Goal: Task Accomplishment & Management: Complete application form

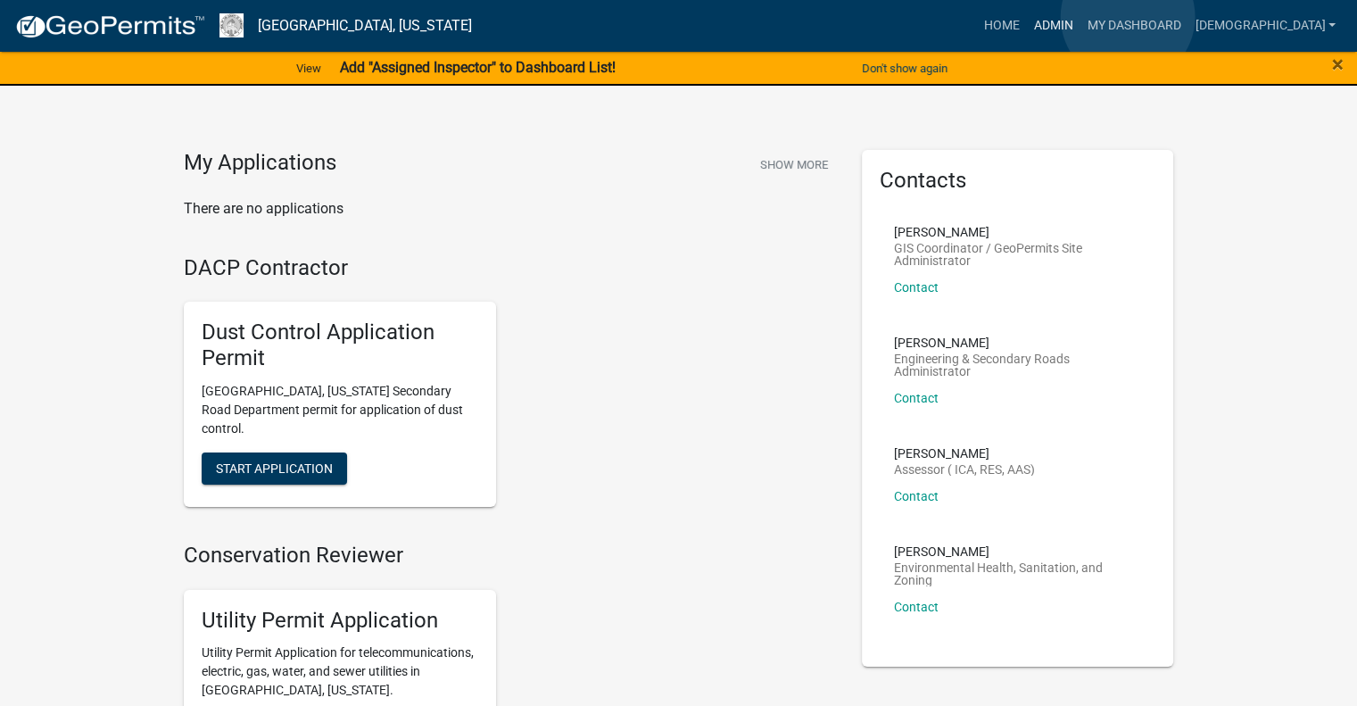
click at [1080, 17] on link "Admin" at bounding box center [1053, 26] width 54 height 34
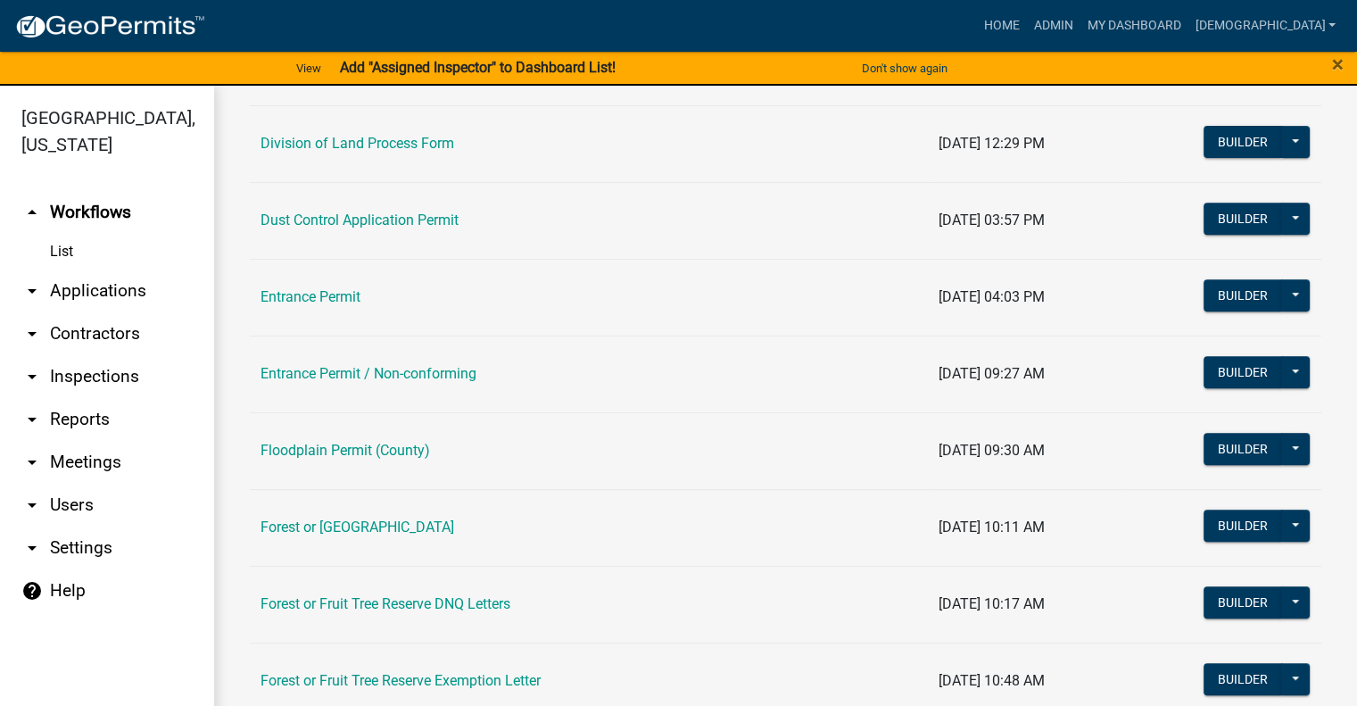
scroll to position [803, 0]
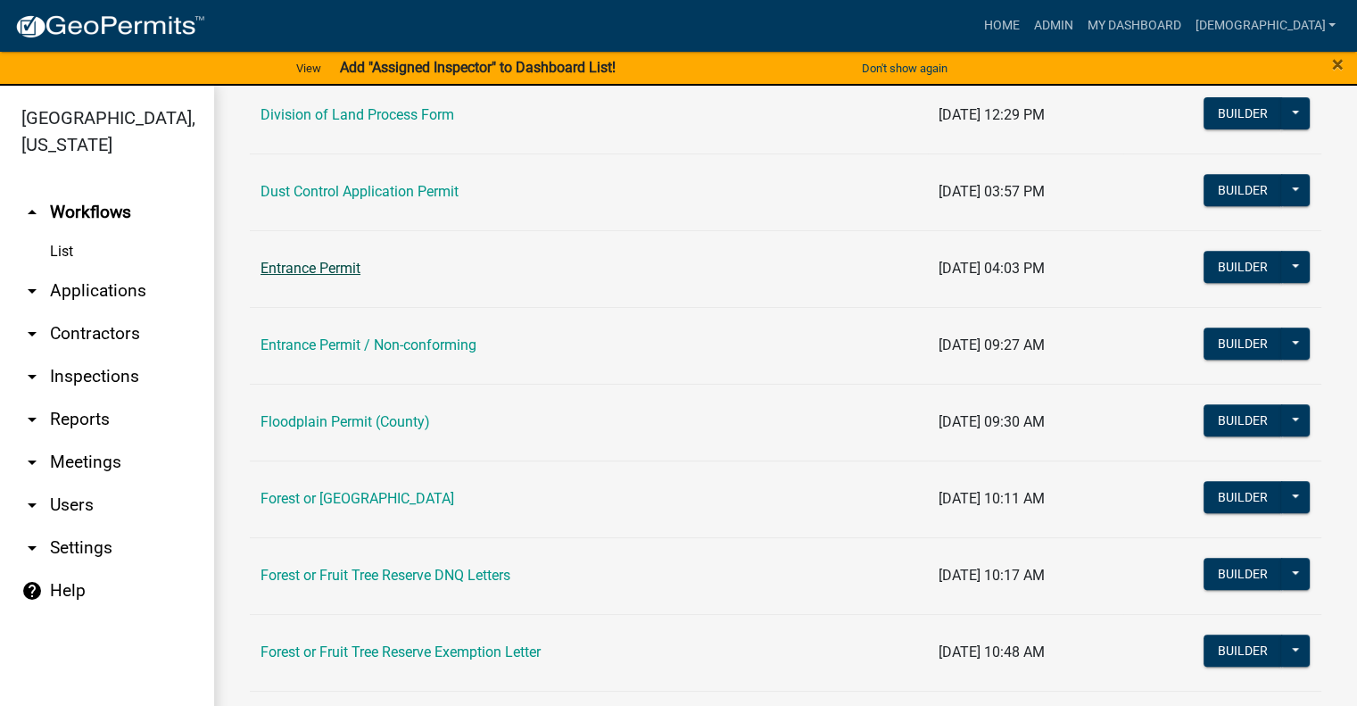
click at [350, 274] on link "Entrance Permit" at bounding box center [311, 268] width 100 height 17
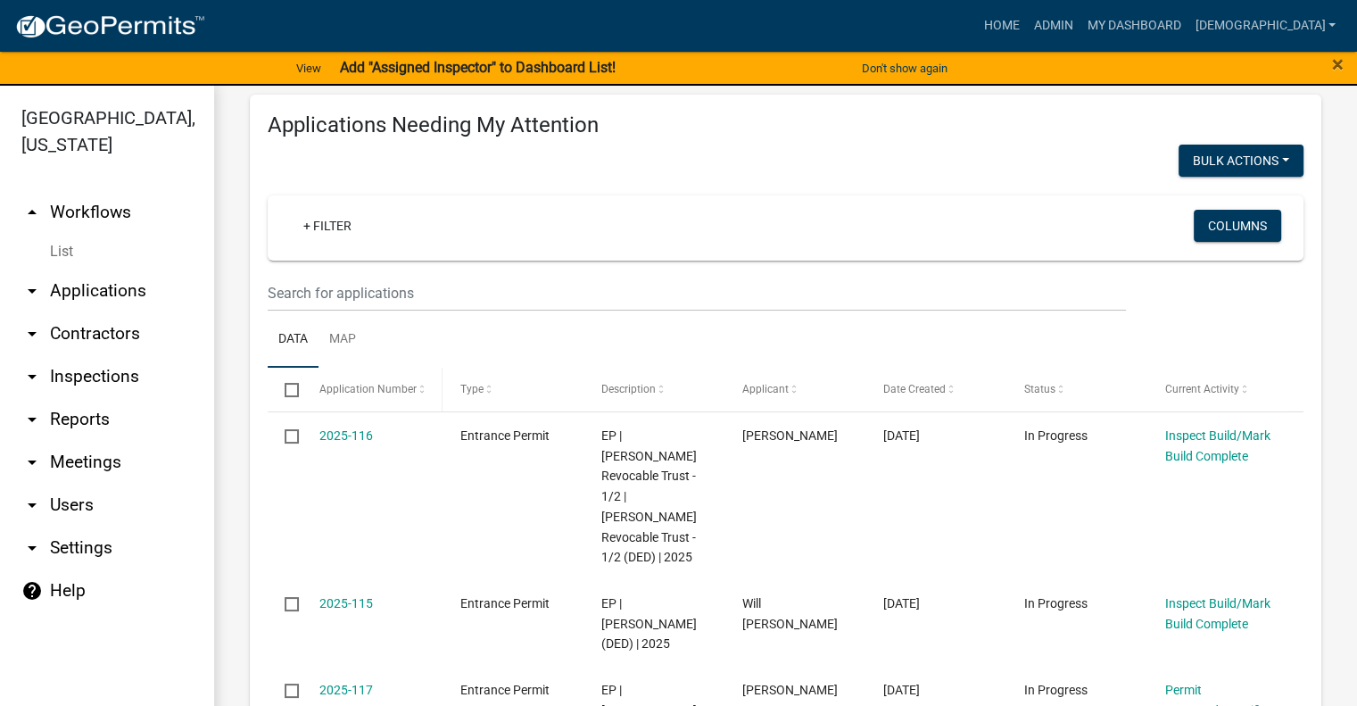
scroll to position [178, 0]
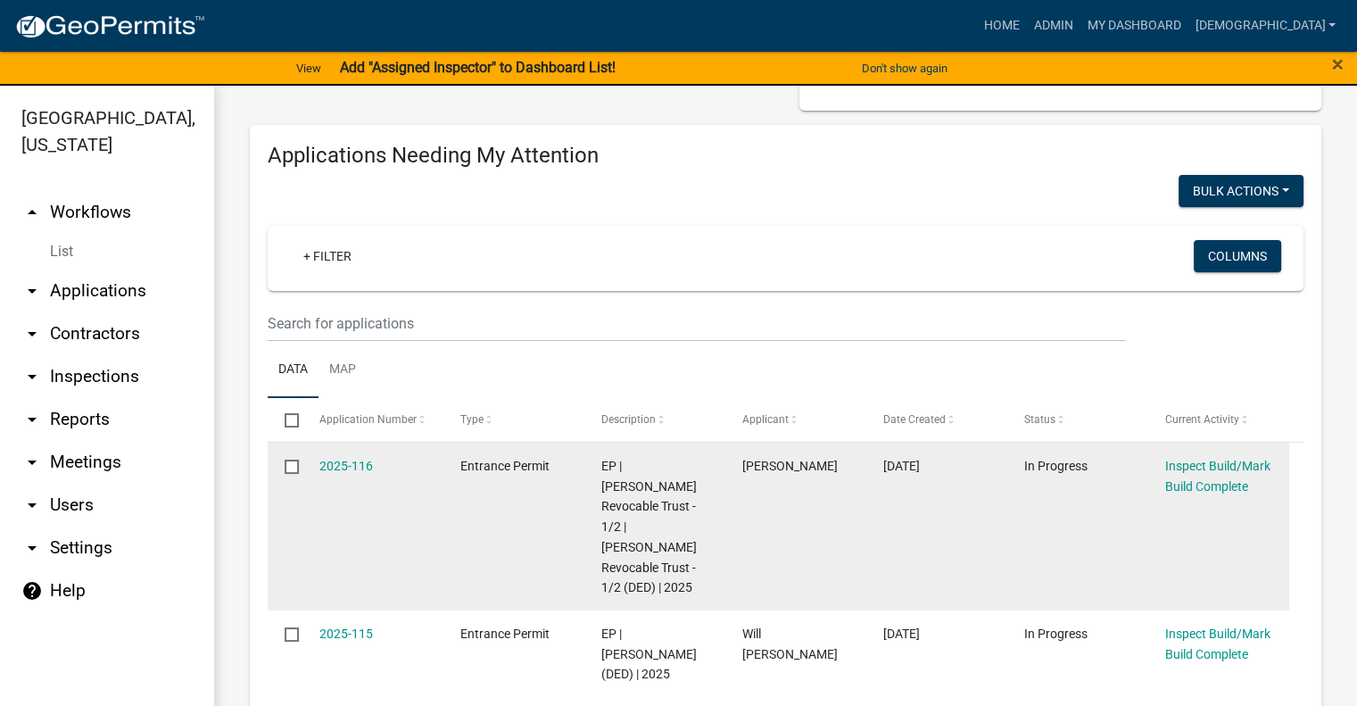
click at [294, 467] on input "checkbox" at bounding box center [291, 466] width 12 height 12
checkbox input "true"
click at [355, 469] on link "2025-116" at bounding box center [347, 466] width 54 height 14
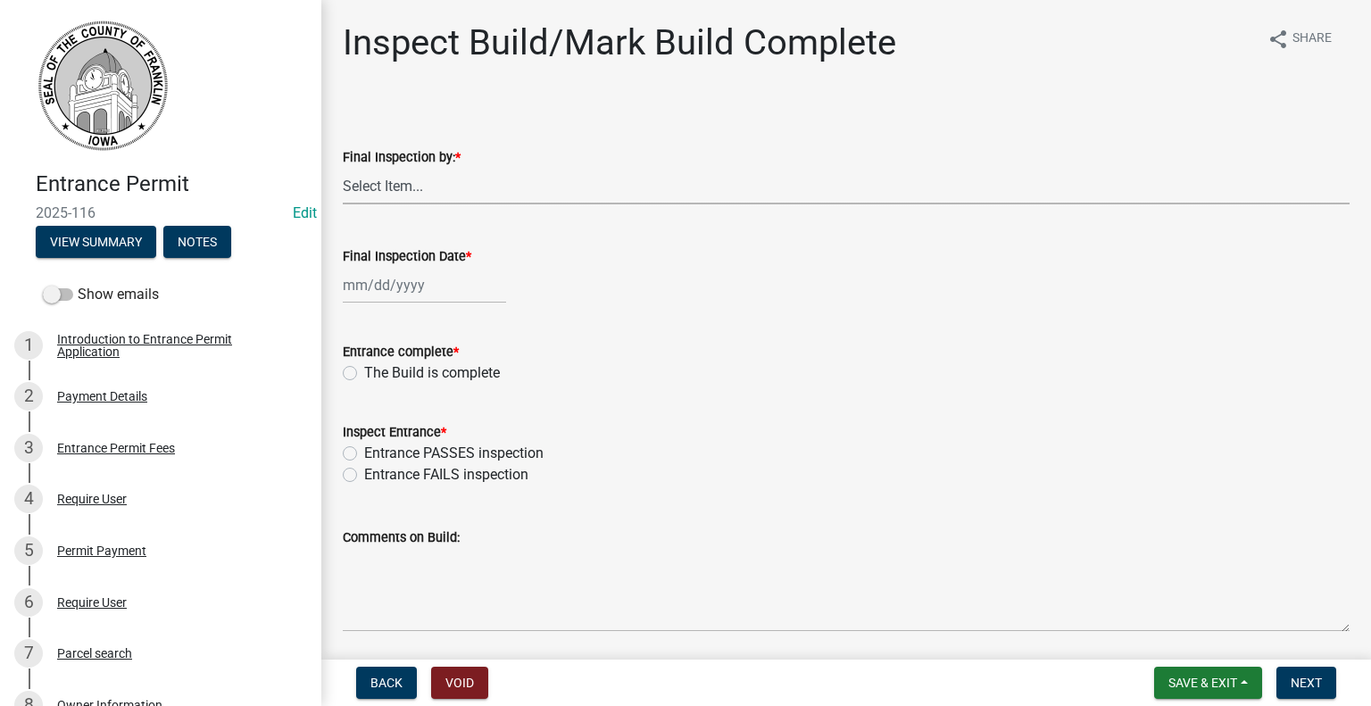
click at [423, 182] on select "Select Item... [PERSON_NAME] [PERSON_NAME] [PERSON_NAME]" at bounding box center [846, 186] width 1007 height 37
click at [343, 168] on select "Select Item... [PERSON_NAME] [PERSON_NAME] [PERSON_NAME]" at bounding box center [846, 186] width 1007 height 37
select select "67b5523f-b695-4451-84c2-e4904f619367"
click at [369, 367] on label "The Build is complete" at bounding box center [432, 372] width 136 height 21
click at [369, 367] on input "The Build is complete" at bounding box center [370, 368] width 12 height 12
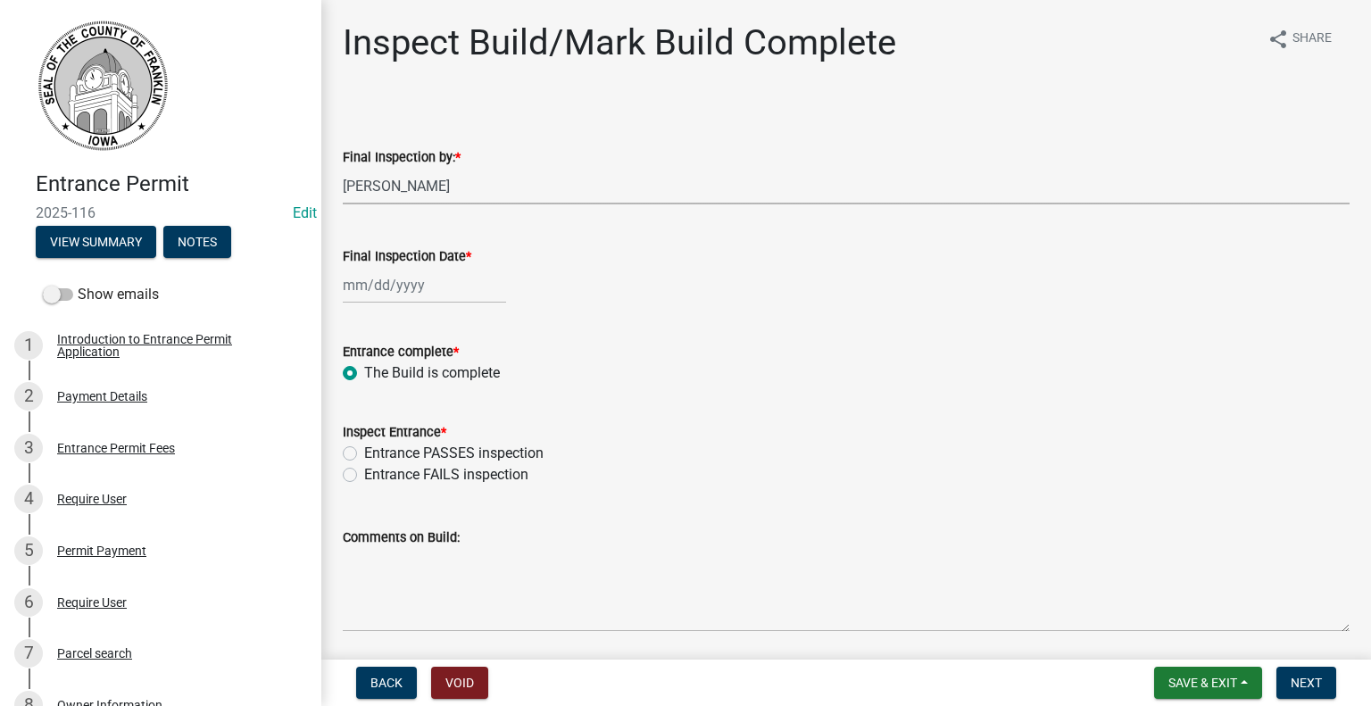
radio input "true"
click at [332, 452] on div "Inspect Entrance * Entrance PASSES inspection Entrance FAILS inspection" at bounding box center [846, 443] width 1034 height 86
click at [364, 450] on label "Entrance PASSES inspection" at bounding box center [453, 453] width 179 height 21
click at [364, 450] on input "Entrance PASSES inspection" at bounding box center [370, 449] width 12 height 12
radio input "true"
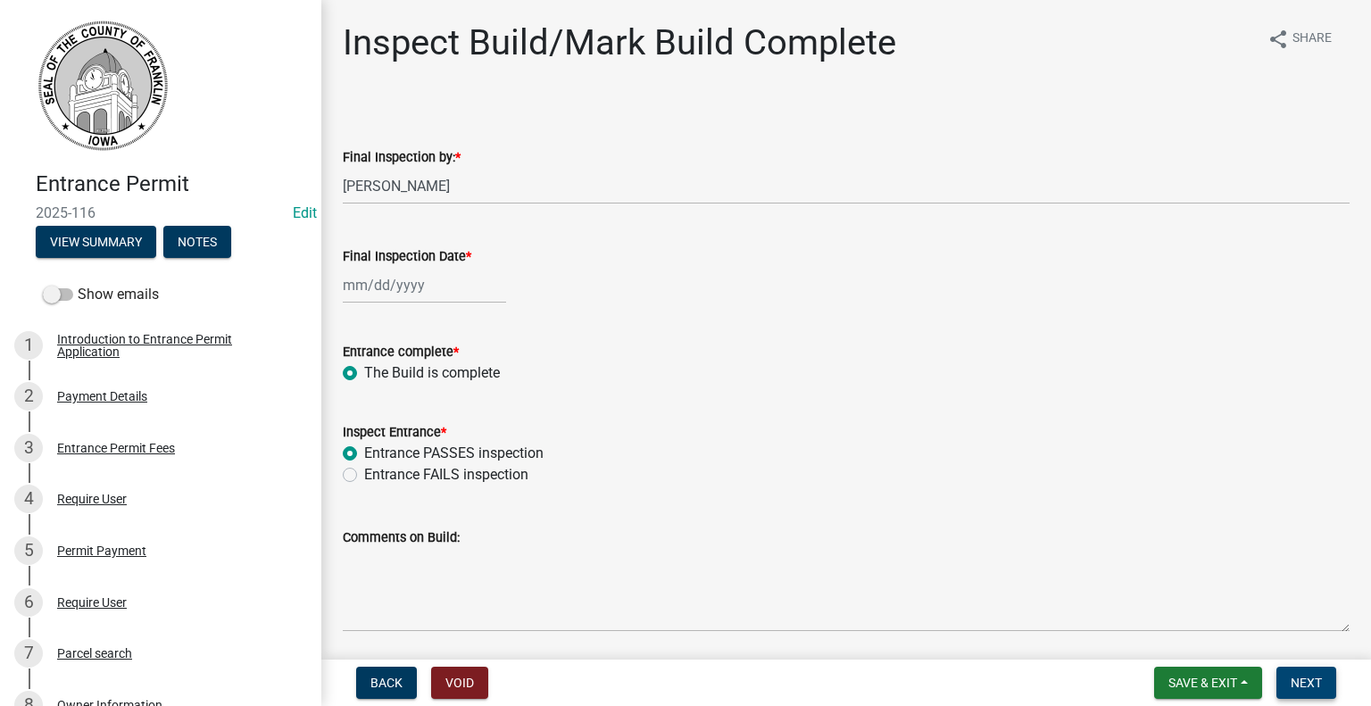
click at [1314, 677] on span "Next" at bounding box center [1306, 683] width 31 height 14
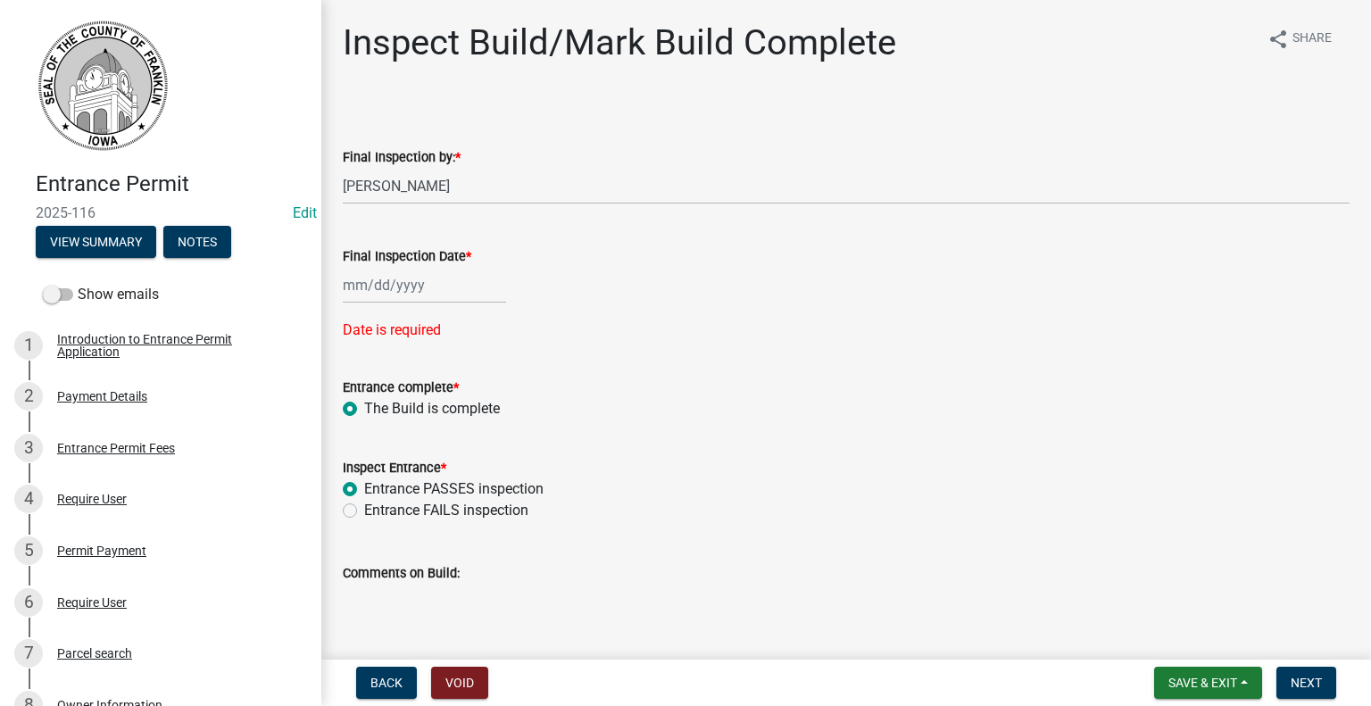
click at [462, 283] on div at bounding box center [424, 285] width 163 height 37
select select "8"
select select "2025"
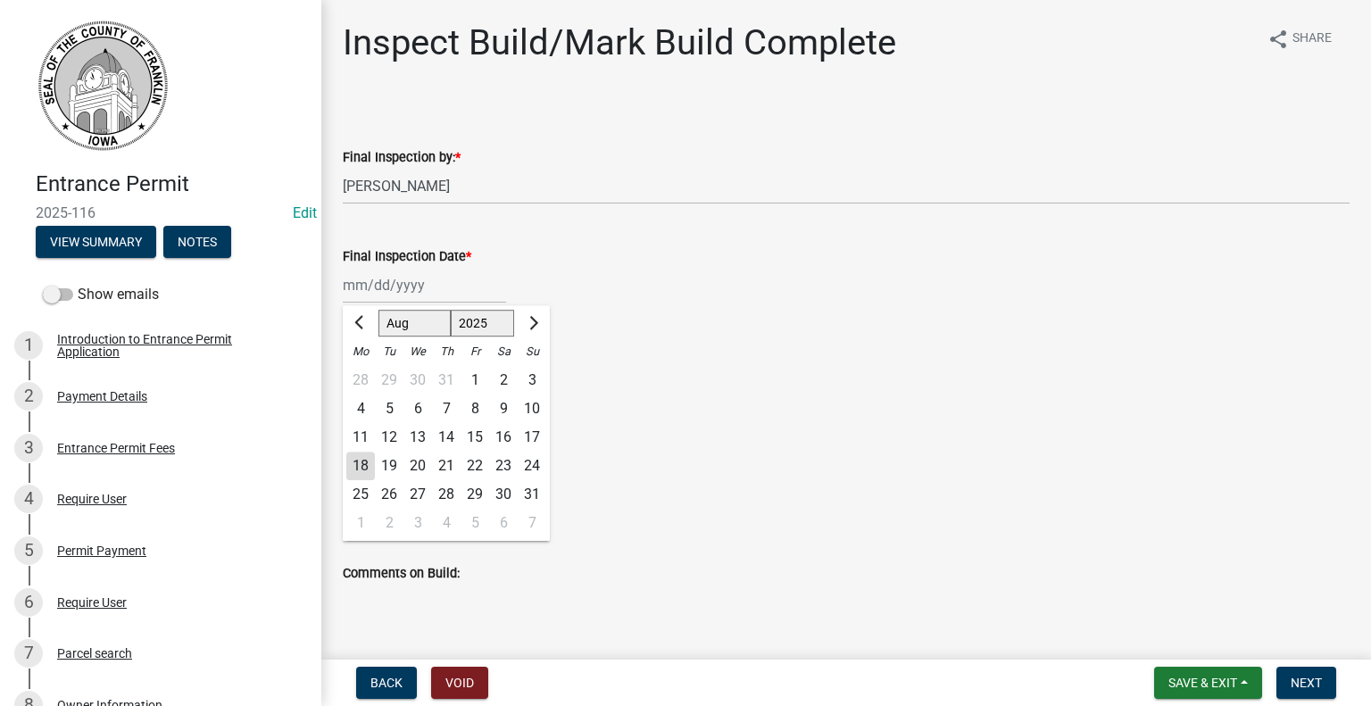
click at [357, 461] on div "18" at bounding box center [360, 466] width 29 height 29
type input "[DATE]"
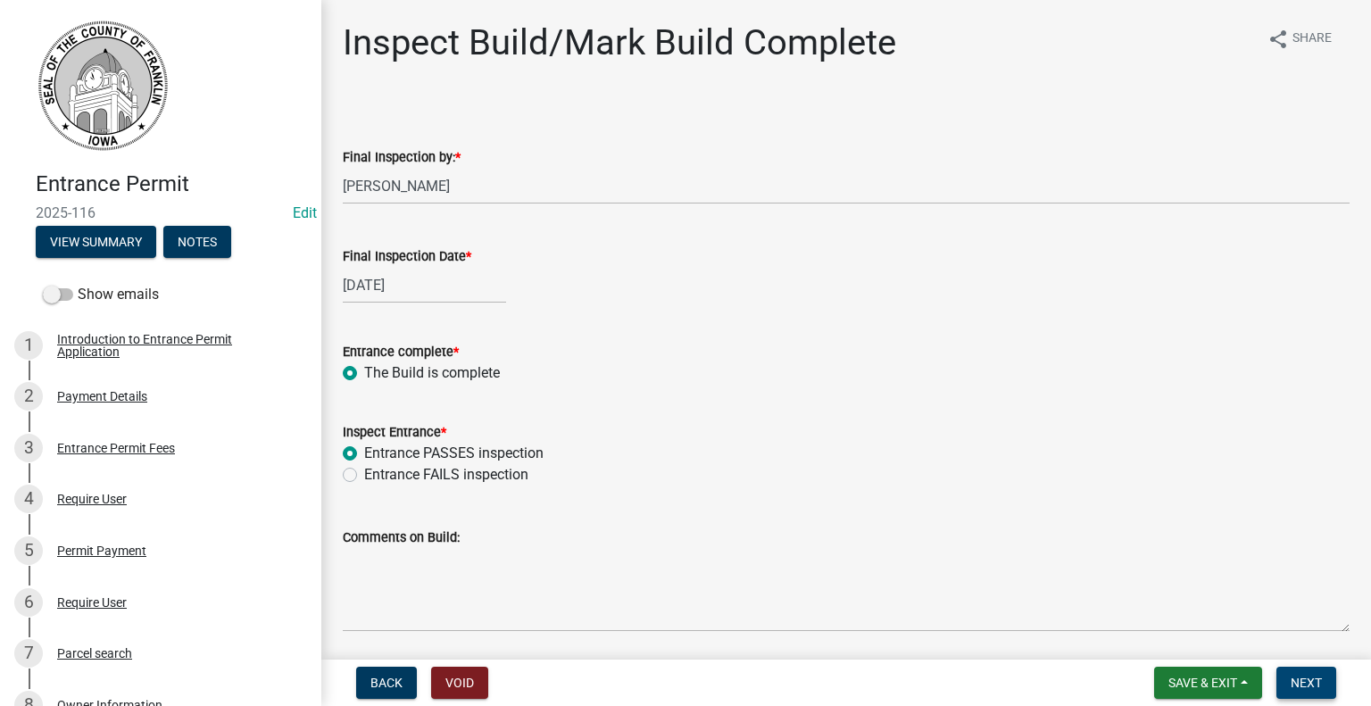
click at [1307, 682] on span "Next" at bounding box center [1306, 683] width 31 height 14
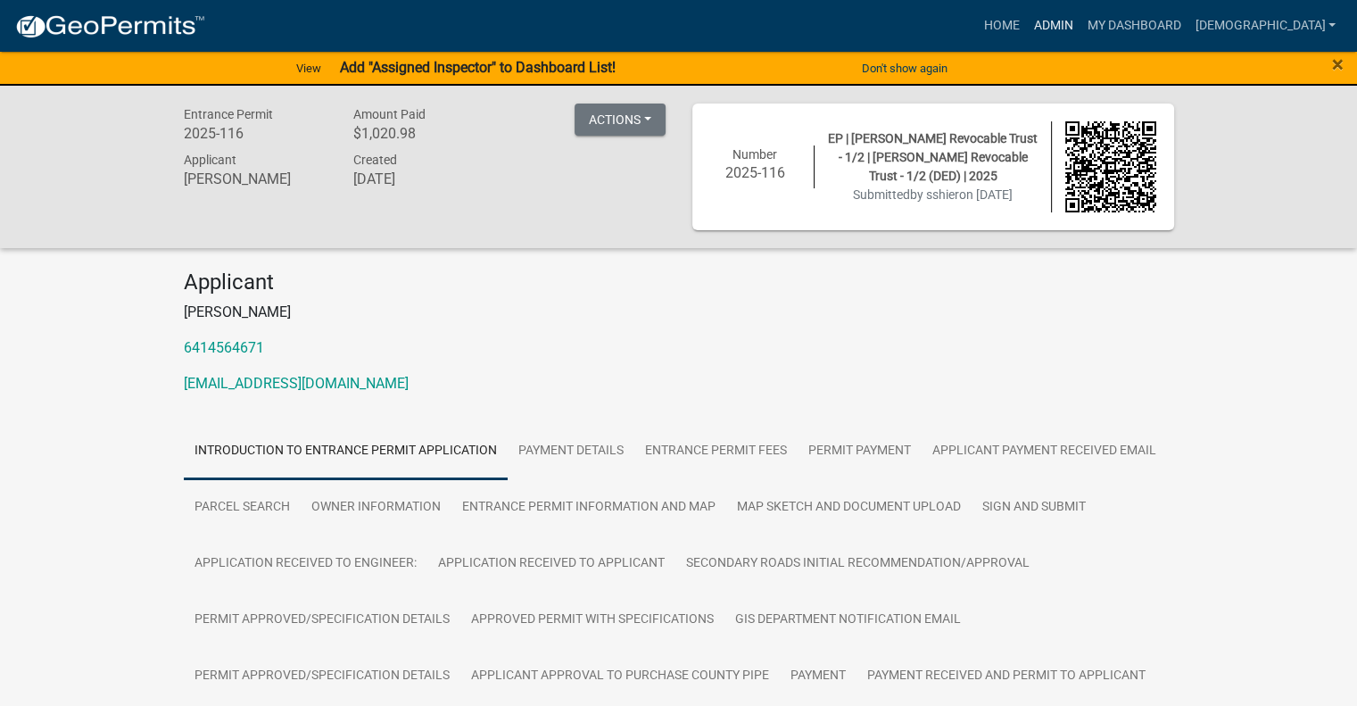
click at [1080, 24] on link "Admin" at bounding box center [1053, 26] width 54 height 34
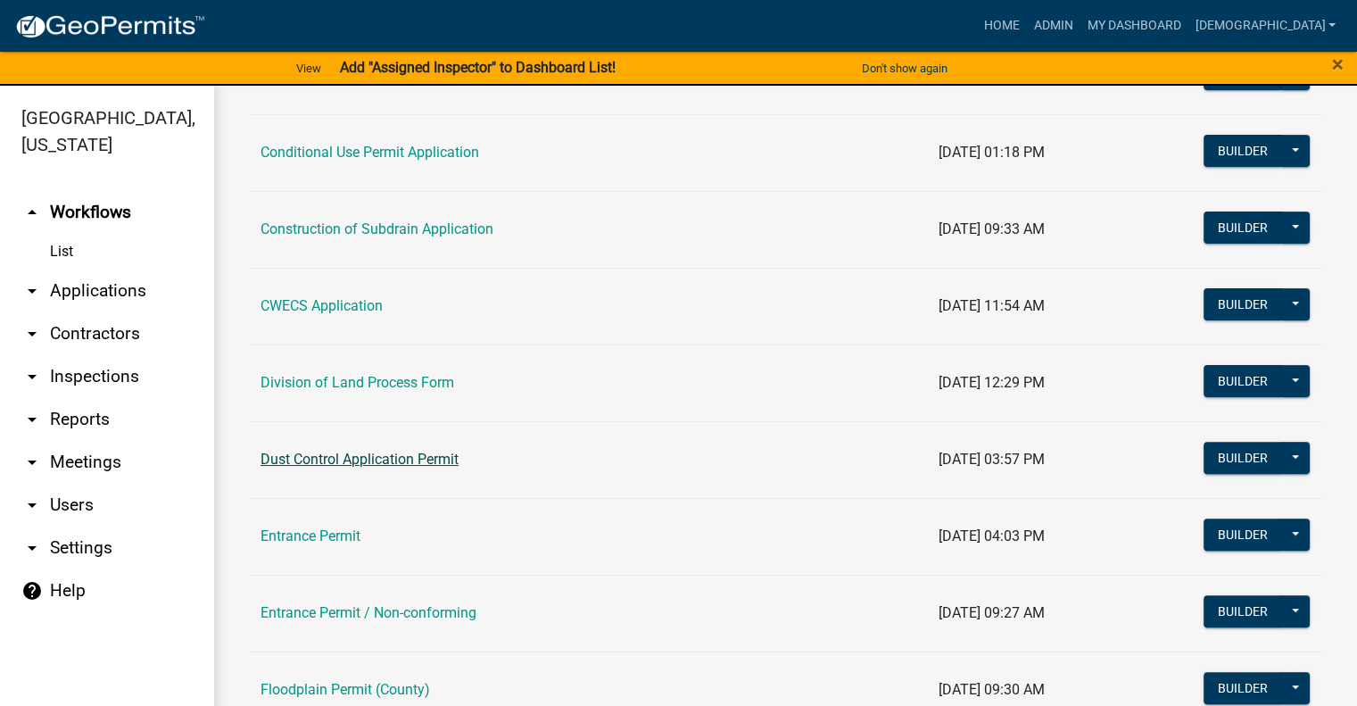
scroll to position [625, 0]
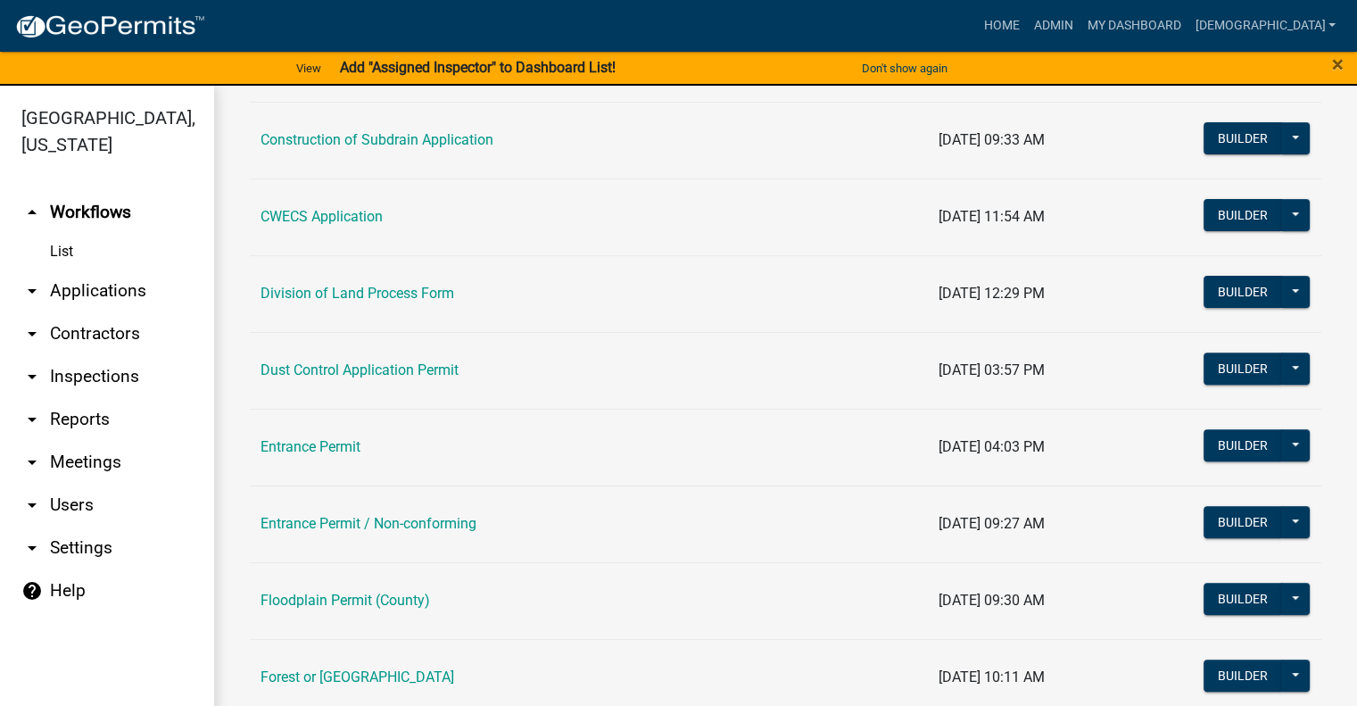
click at [312, 417] on td "Entrance Permit" at bounding box center [589, 447] width 678 height 77
click at [288, 440] on link "Entrance Permit" at bounding box center [311, 446] width 100 height 17
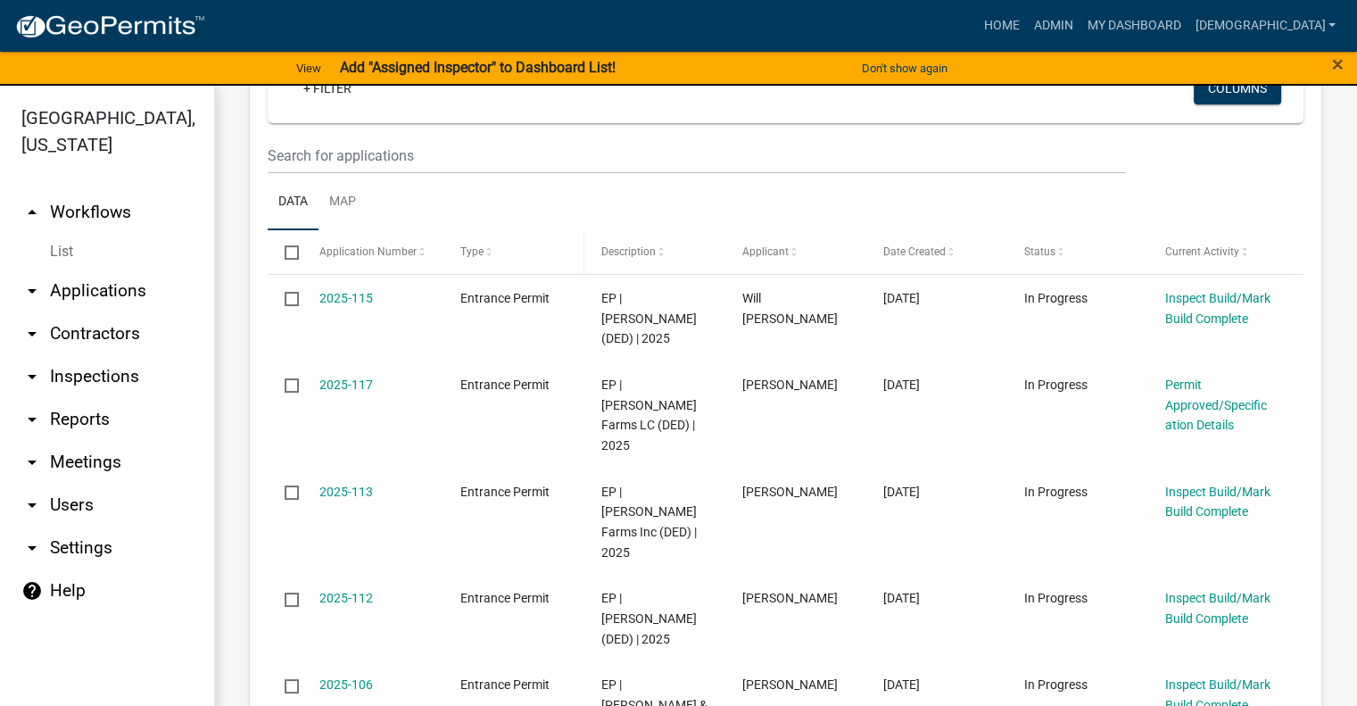
scroll to position [357, 0]
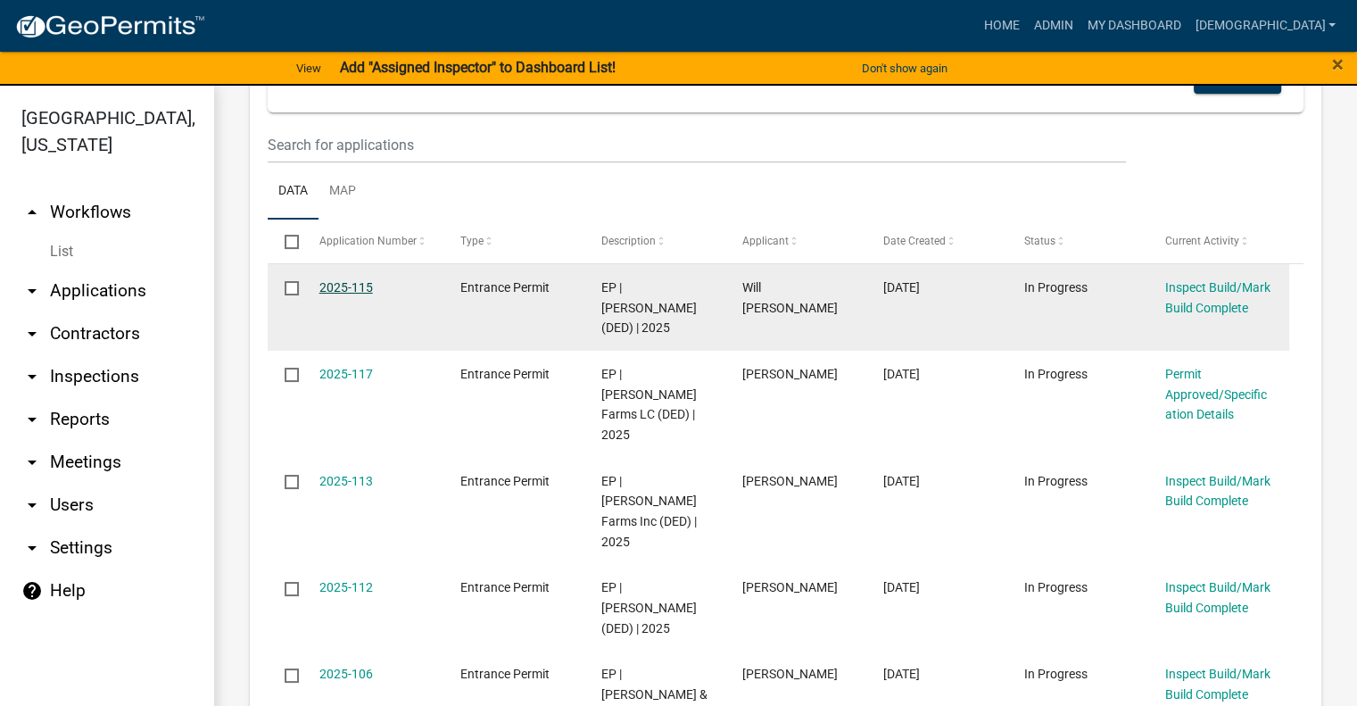
drag, startPoint x: 323, startPoint y: 295, endPoint x: 339, endPoint y: 292, distance: 16.3
click at [325, 293] on link "2025-115" at bounding box center [347, 287] width 54 height 14
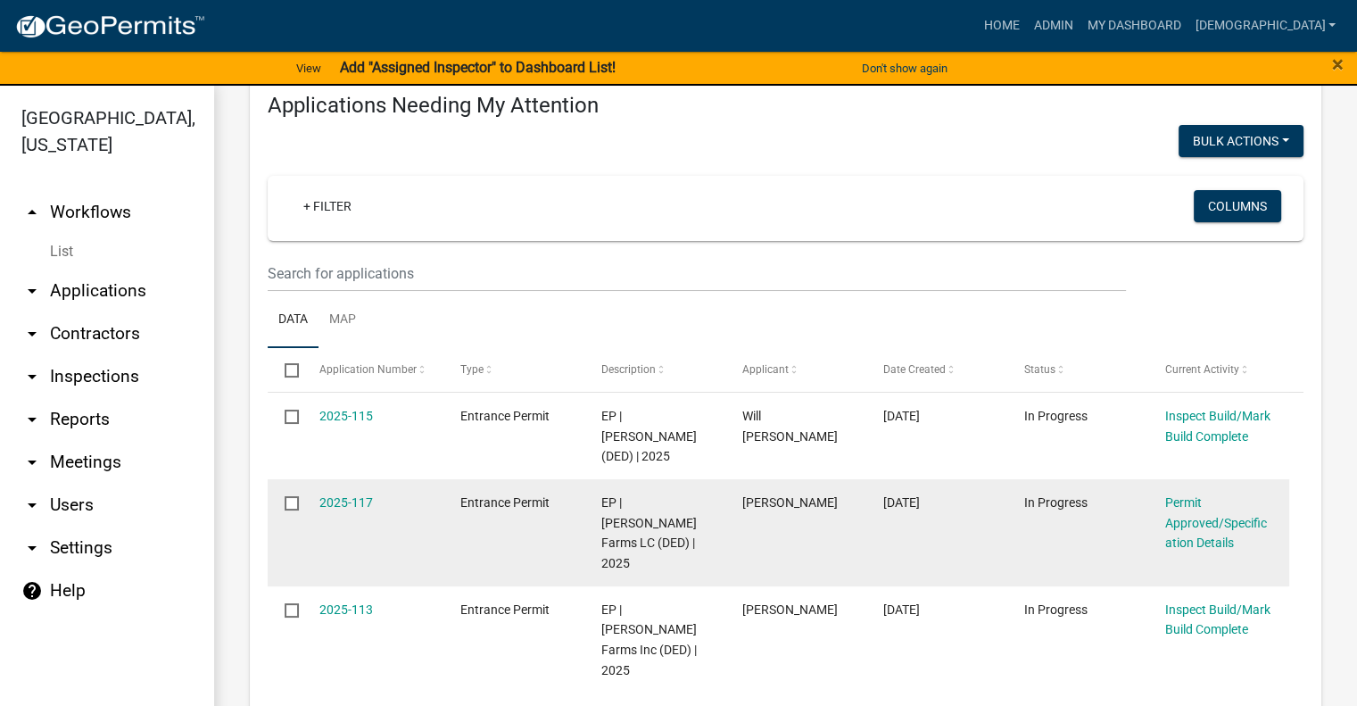
scroll to position [268, 0]
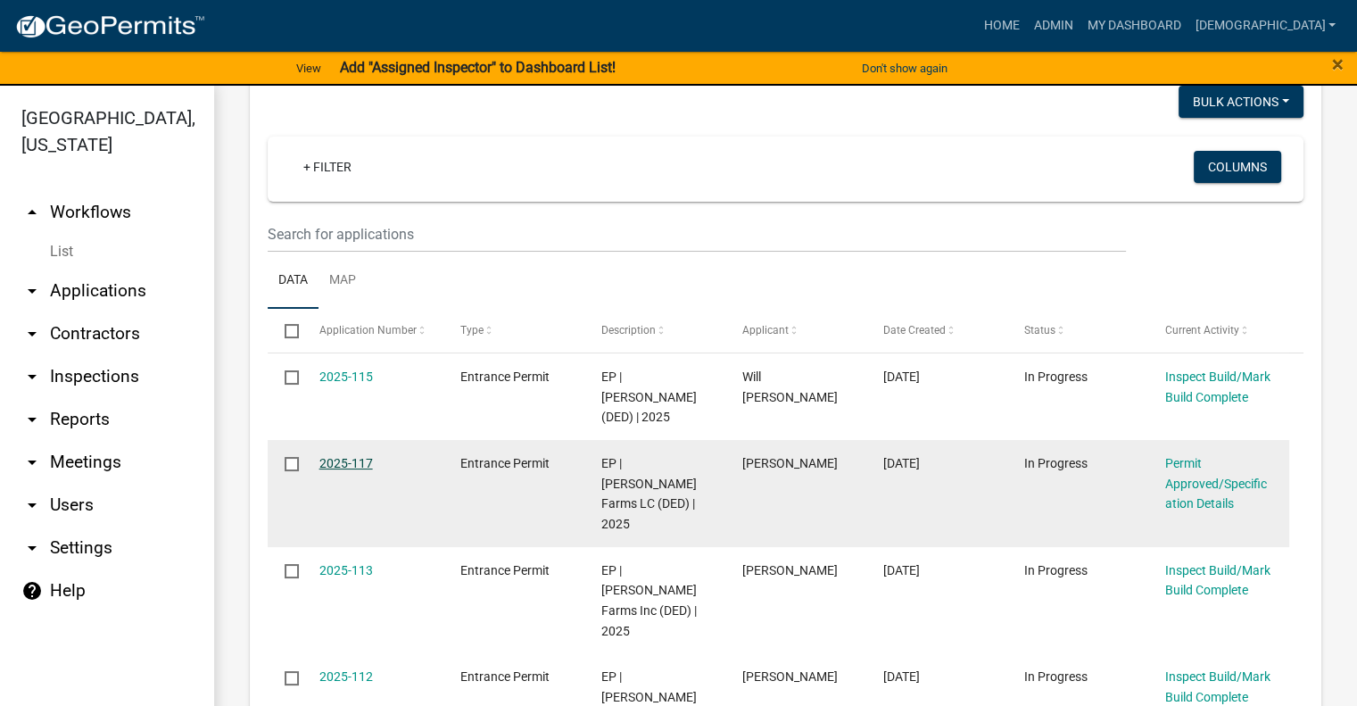
click at [351, 456] on link "2025-117" at bounding box center [347, 463] width 54 height 14
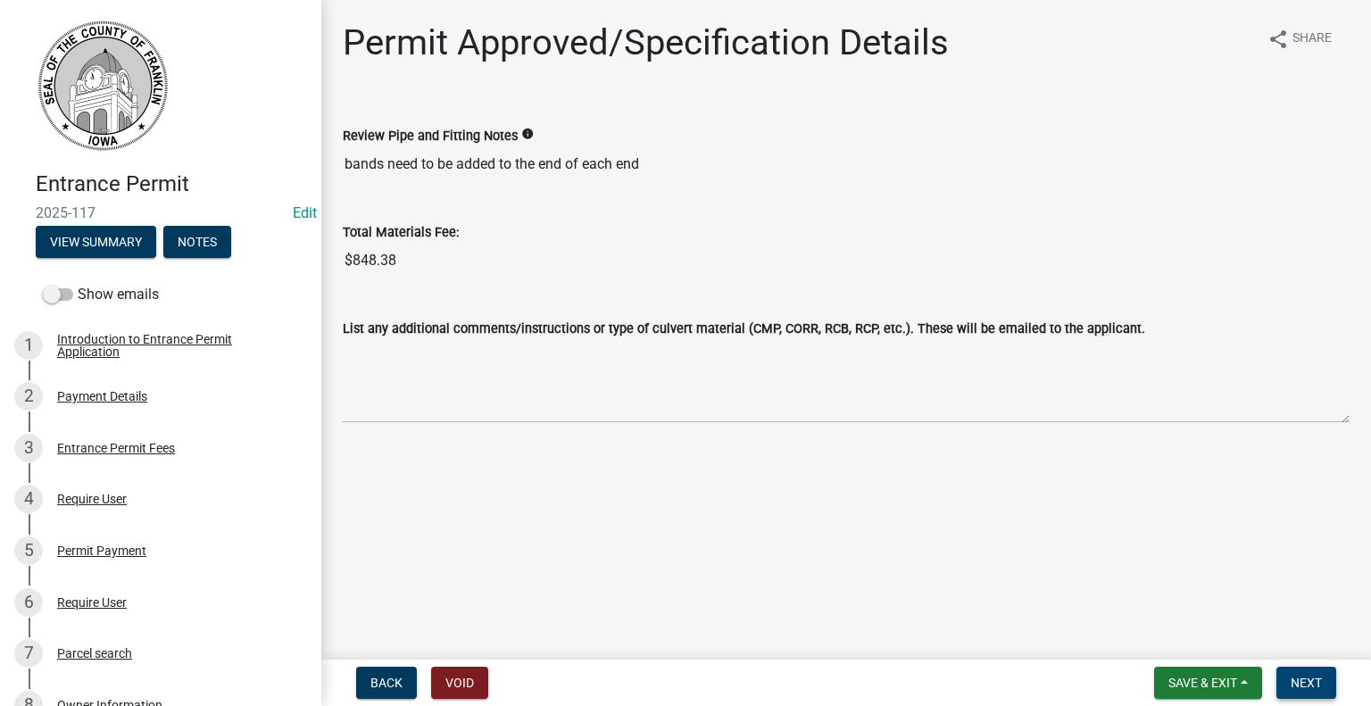
drag, startPoint x: 1308, startPoint y: 668, endPoint x: 1293, endPoint y: 681, distance: 19.7
click at [1305, 669] on button "Next" at bounding box center [1306, 683] width 60 height 32
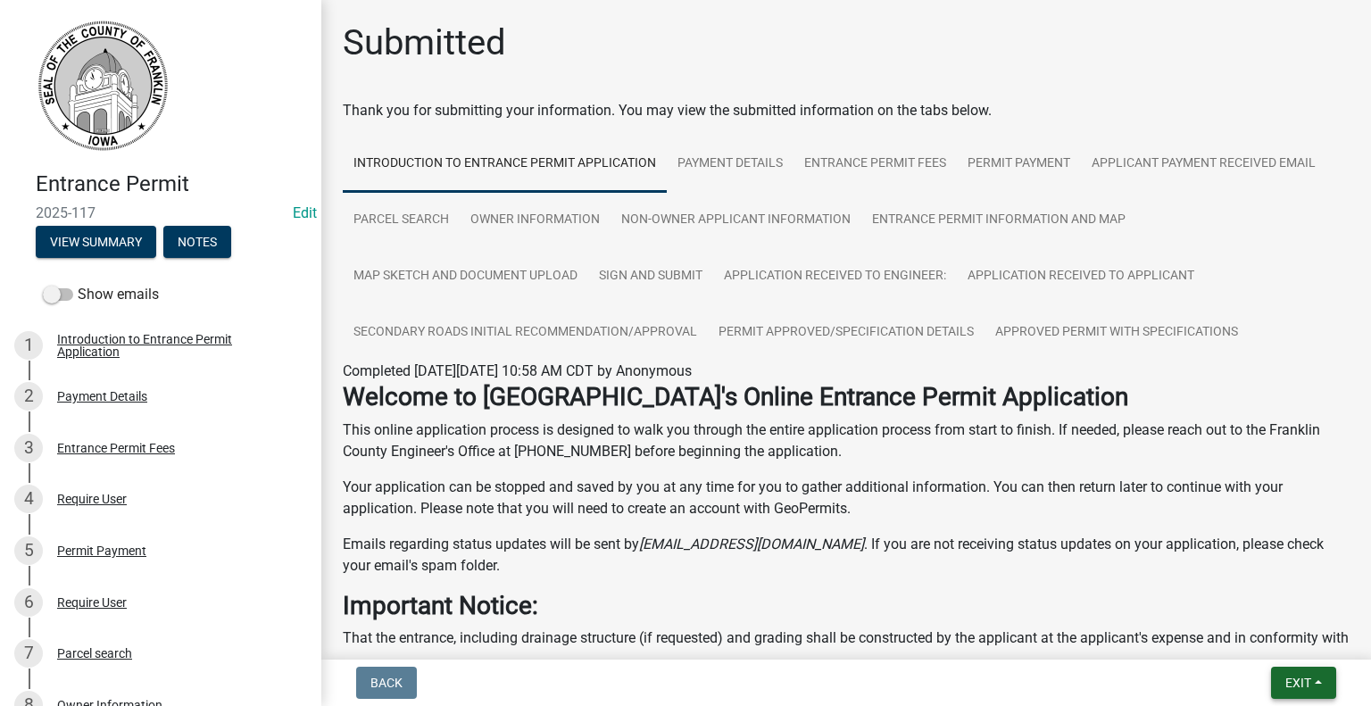
click at [1296, 679] on span "Exit" at bounding box center [1298, 683] width 26 height 14
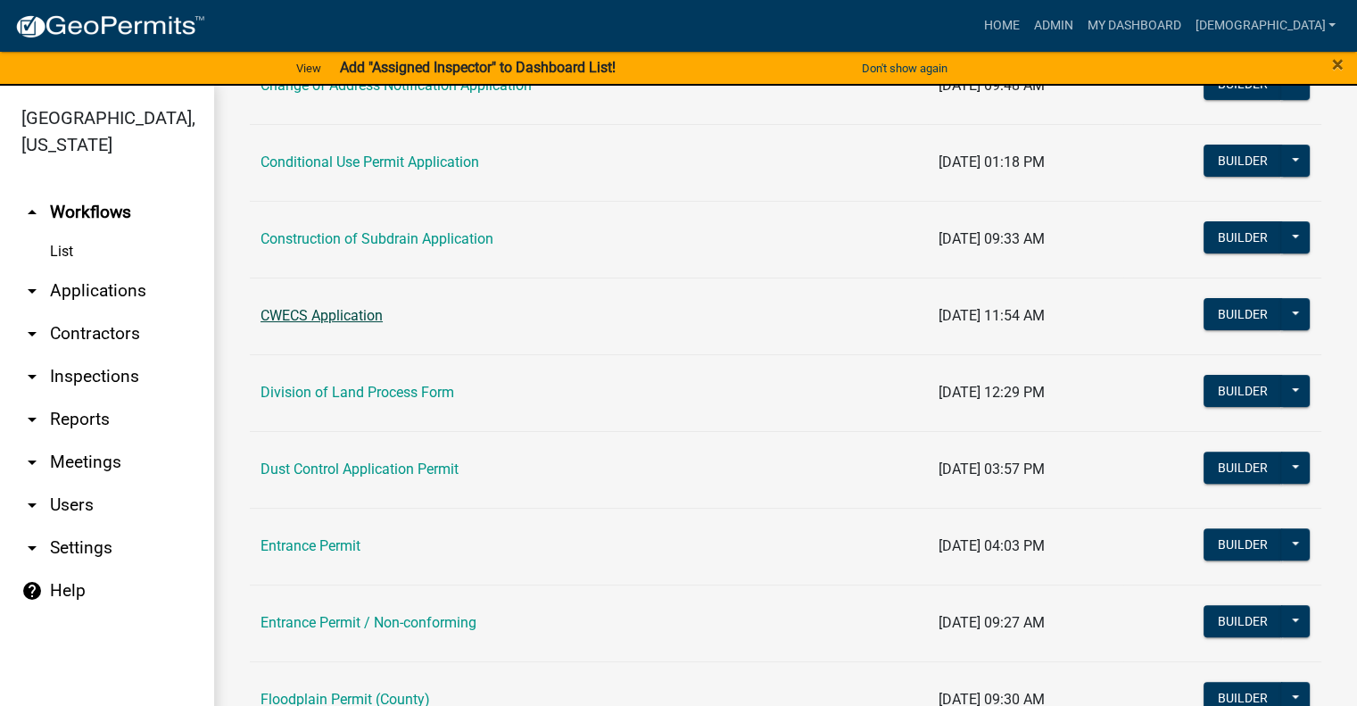
scroll to position [535, 0]
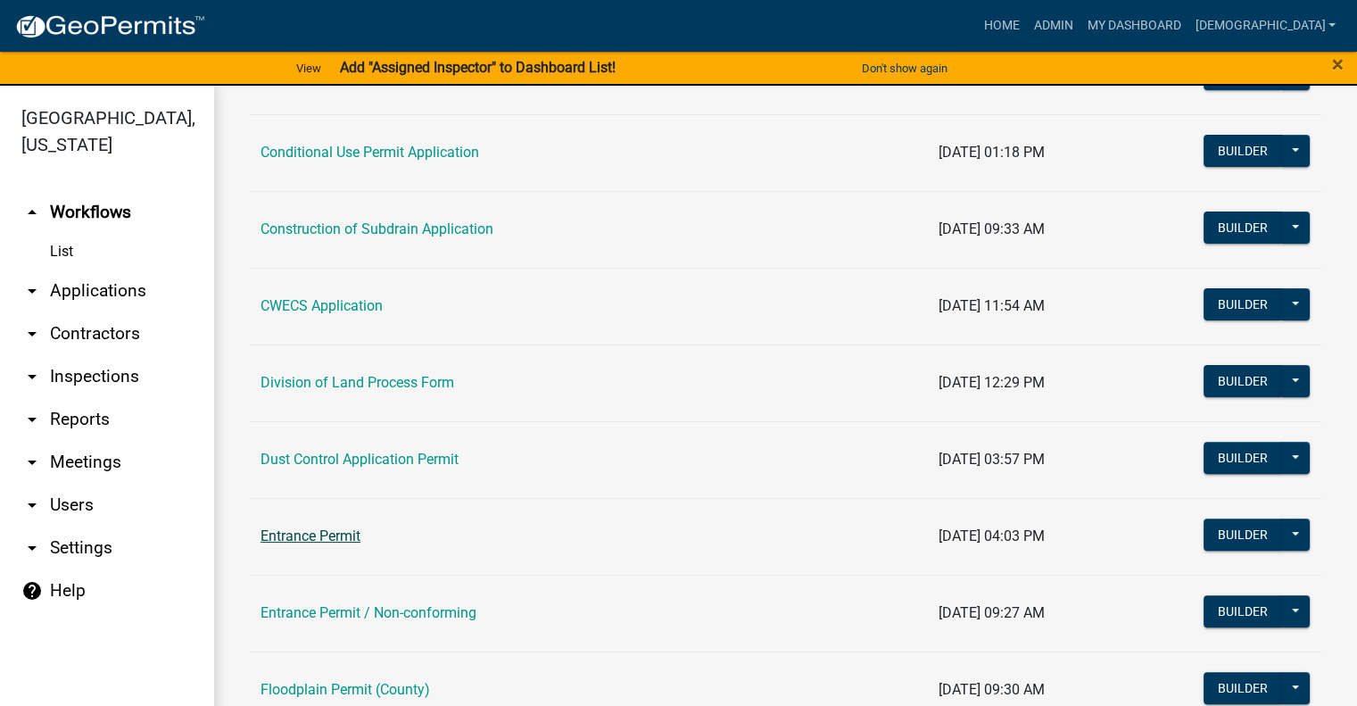
click at [307, 527] on link "Entrance Permit" at bounding box center [311, 535] width 100 height 17
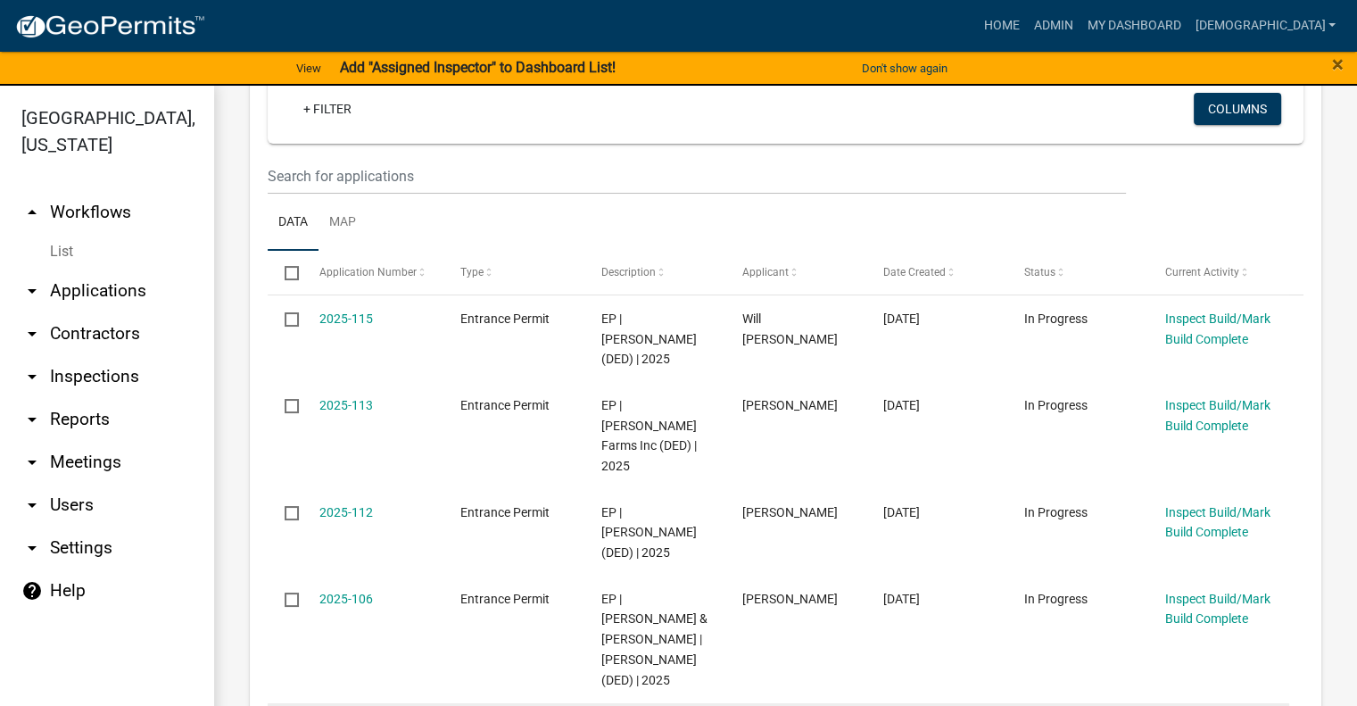
scroll to position [357, 0]
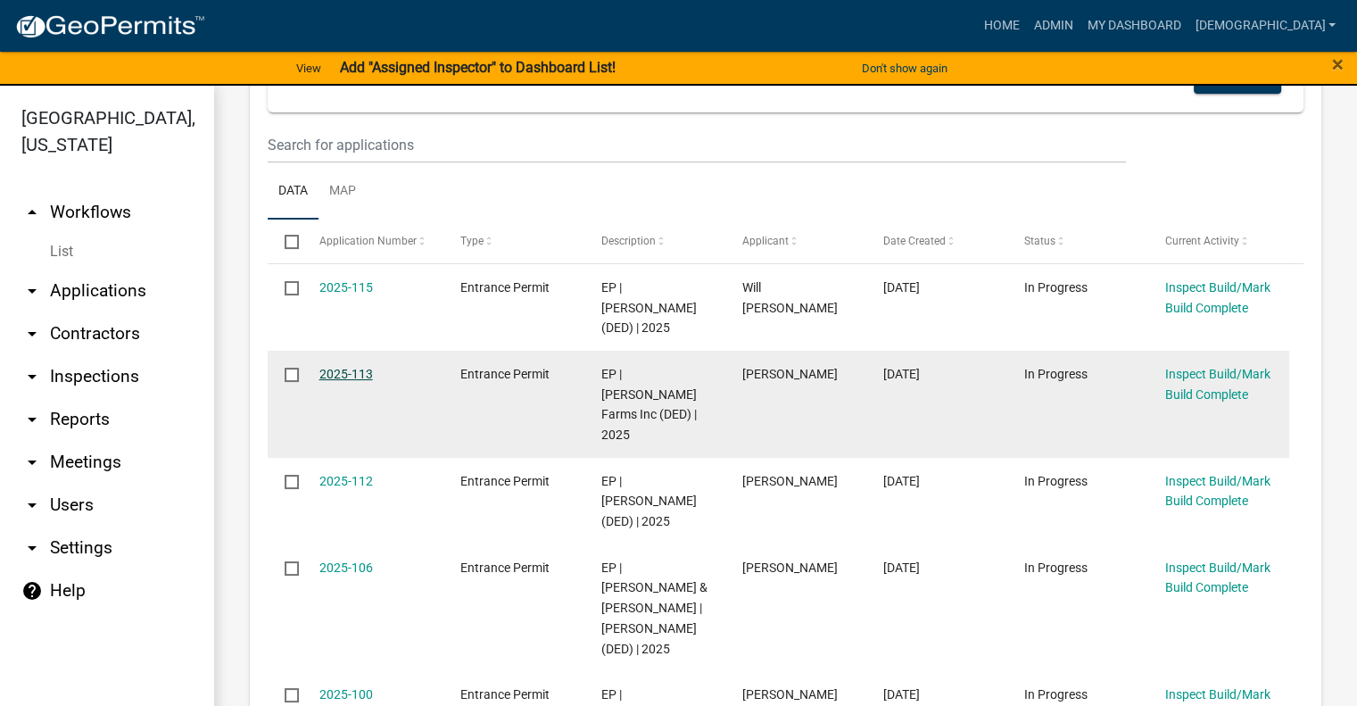
click at [344, 367] on link "2025-113" at bounding box center [347, 374] width 54 height 14
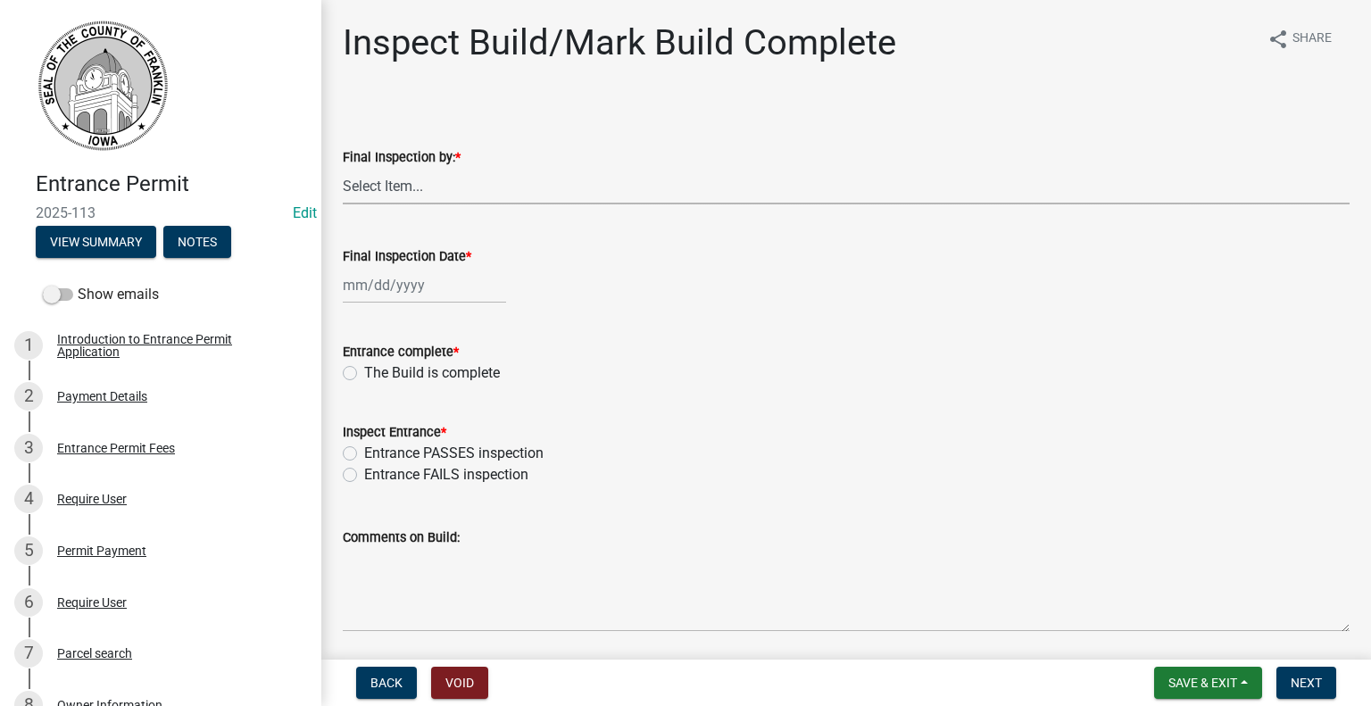
click at [427, 188] on select "Select Item... [PERSON_NAME] [PERSON_NAME] [PERSON_NAME]" at bounding box center [846, 186] width 1007 height 37
click at [343, 168] on select "Select Item... [PERSON_NAME] [PERSON_NAME] [PERSON_NAME]" at bounding box center [846, 186] width 1007 height 37
select select "67b5523f-b695-4451-84c2-e4904f619367"
click at [345, 363] on div "The Build is complete" at bounding box center [846, 372] width 1007 height 21
click at [364, 370] on label "The Build is complete" at bounding box center [432, 372] width 136 height 21
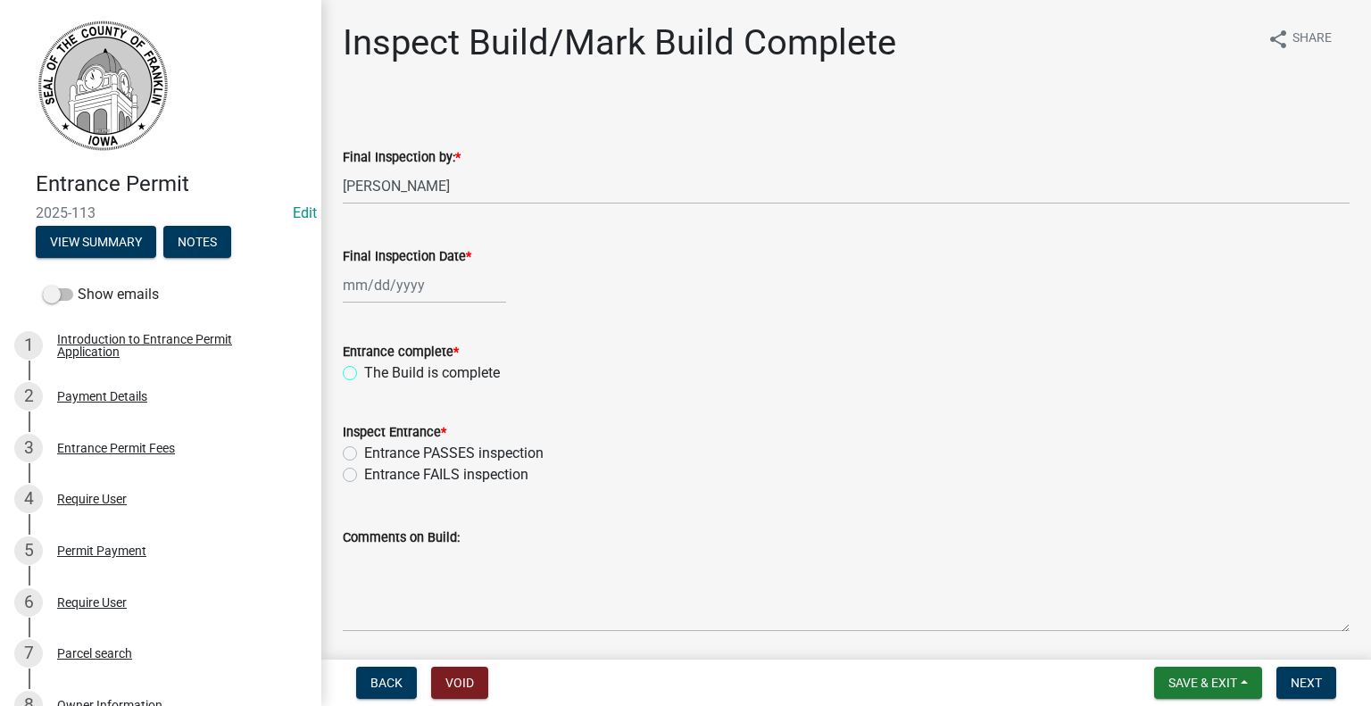
click at [364, 370] on input "The Build is complete" at bounding box center [370, 368] width 12 height 12
radio input "true"
click at [364, 452] on label "Entrance PASSES inspection" at bounding box center [453, 453] width 179 height 21
click at [364, 452] on input "Entrance PASSES inspection" at bounding box center [370, 449] width 12 height 12
radio input "true"
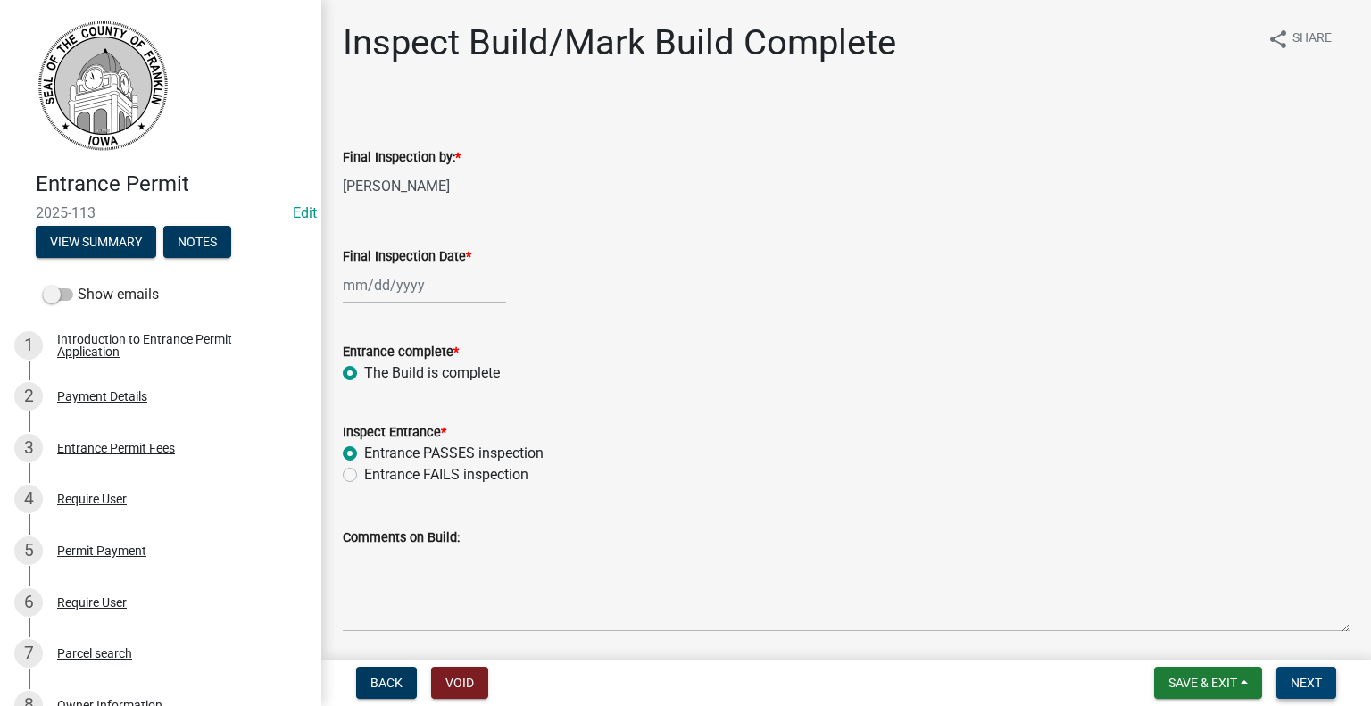
click at [1325, 686] on button "Next" at bounding box center [1306, 683] width 60 height 32
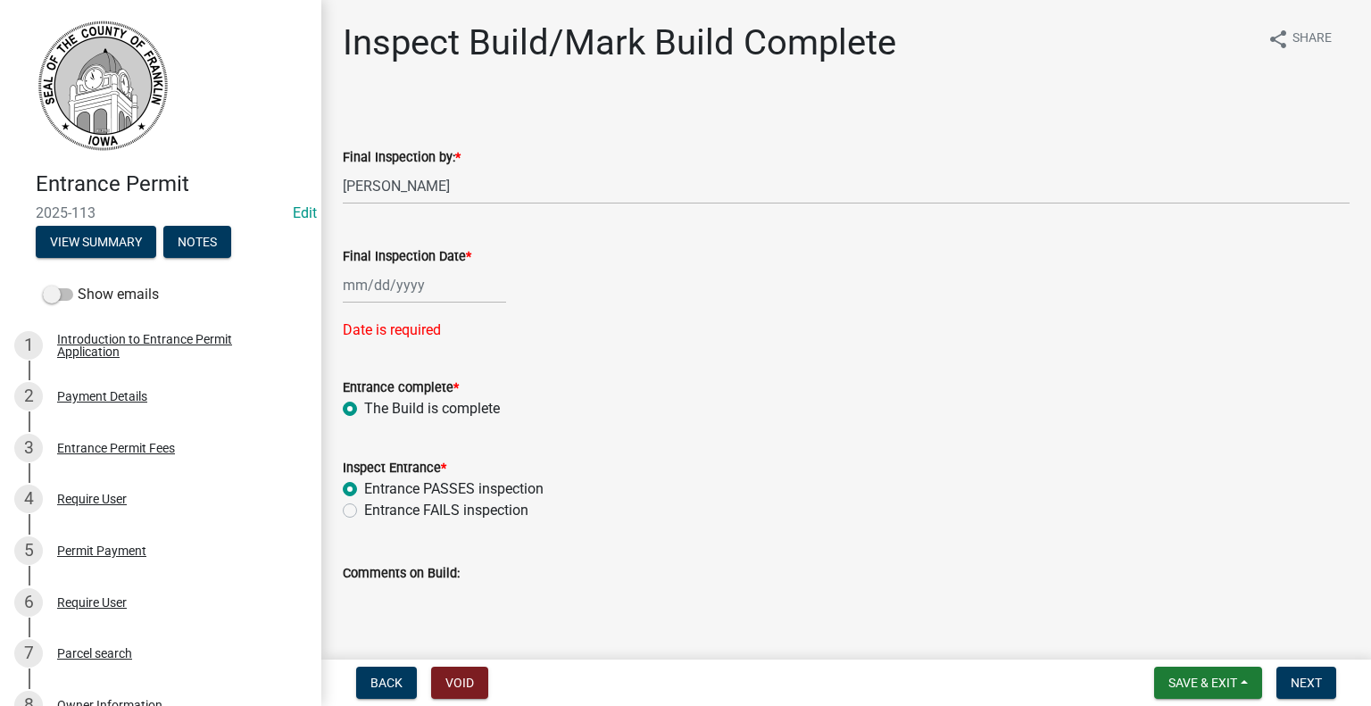
select select "8"
select select "2025"
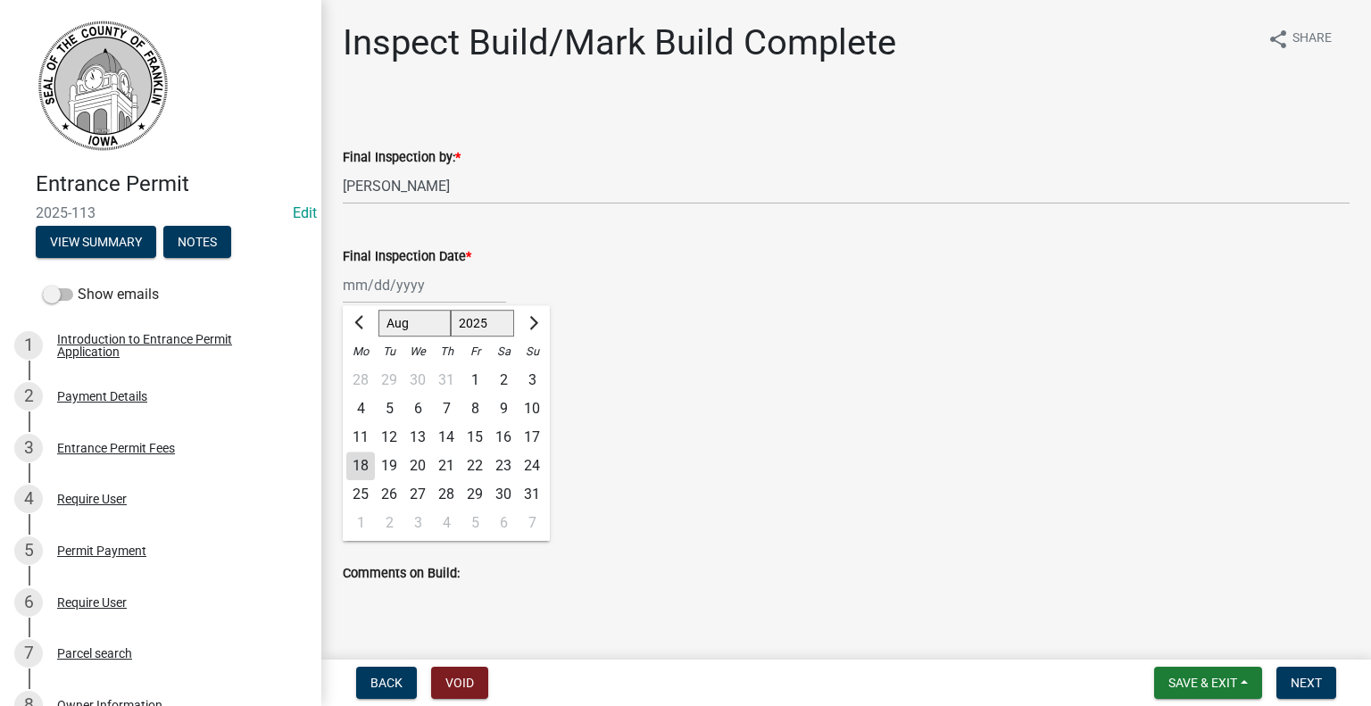
click at [491, 287] on div "[PERSON_NAME] Feb Mar Apr [PERSON_NAME][DATE] Oct Nov [DATE] 1526 1527 1528 152…" at bounding box center [424, 285] width 163 height 37
click at [363, 466] on div "18" at bounding box center [360, 466] width 29 height 29
type input "[DATE]"
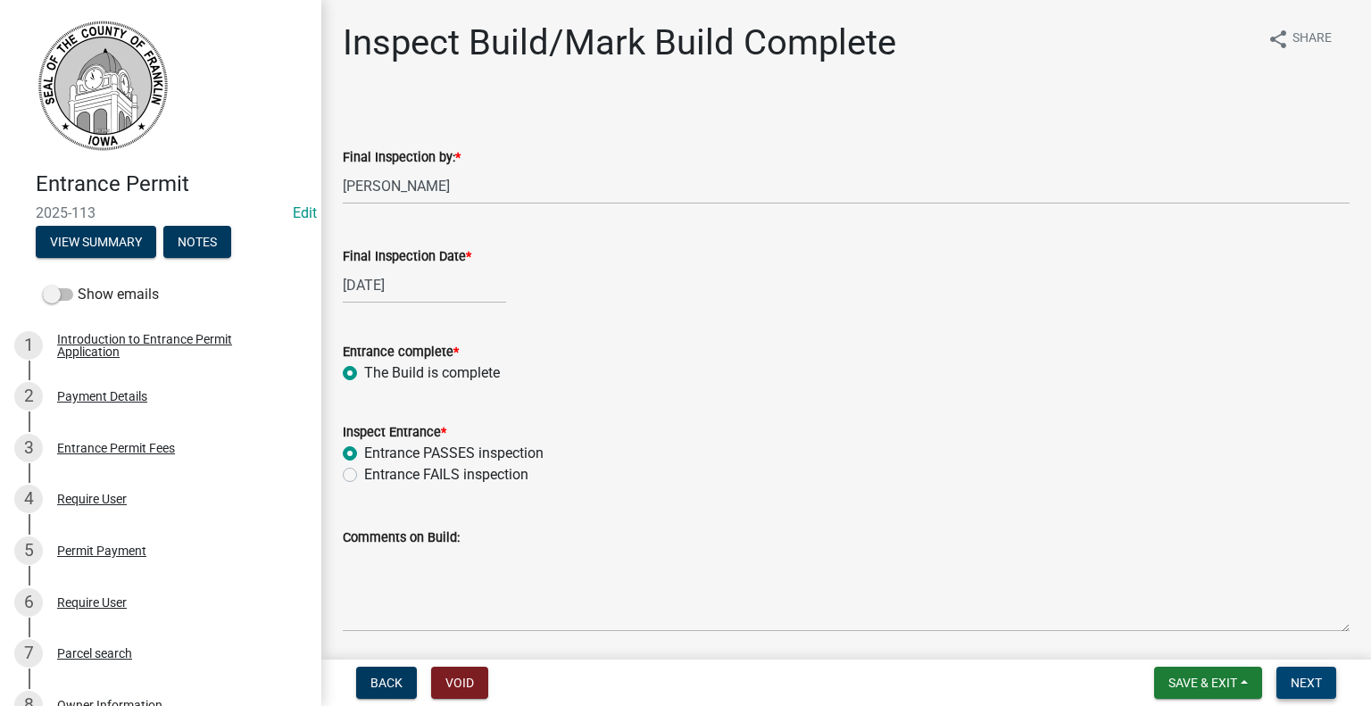
click at [1307, 685] on span "Next" at bounding box center [1306, 683] width 31 height 14
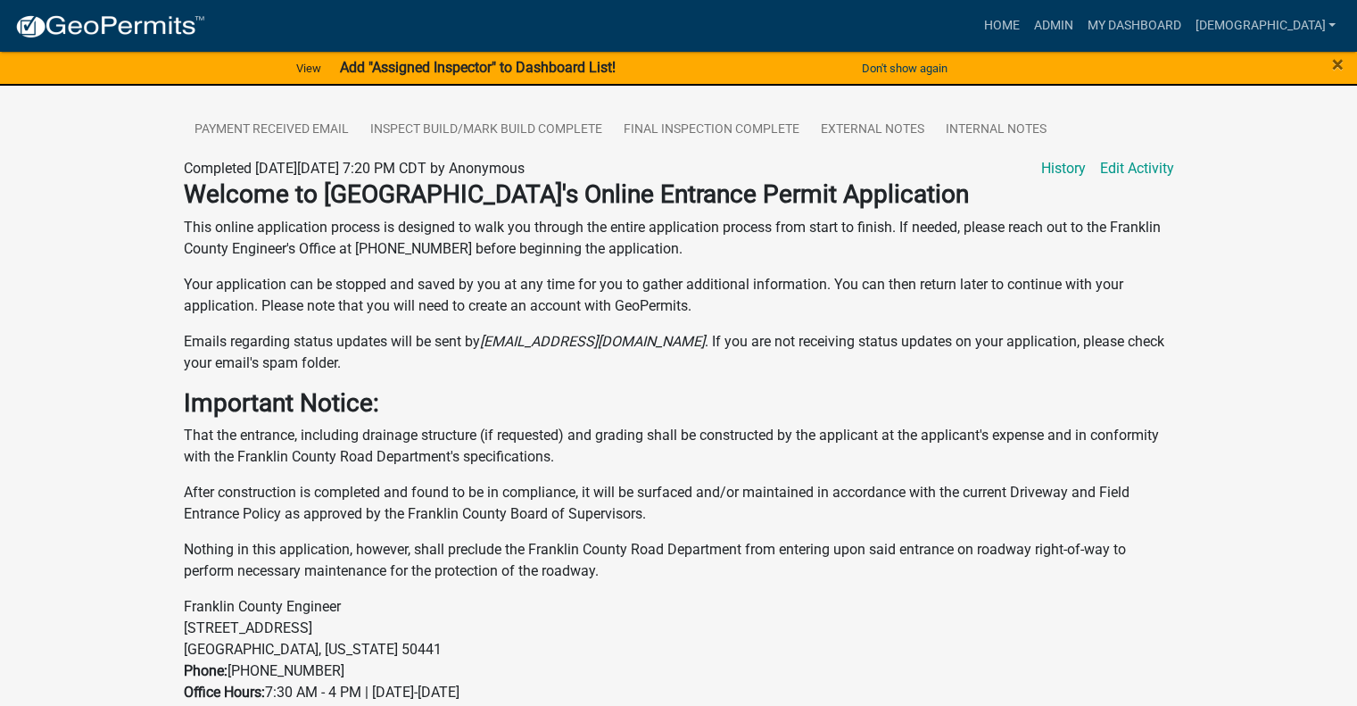
scroll to position [625, 0]
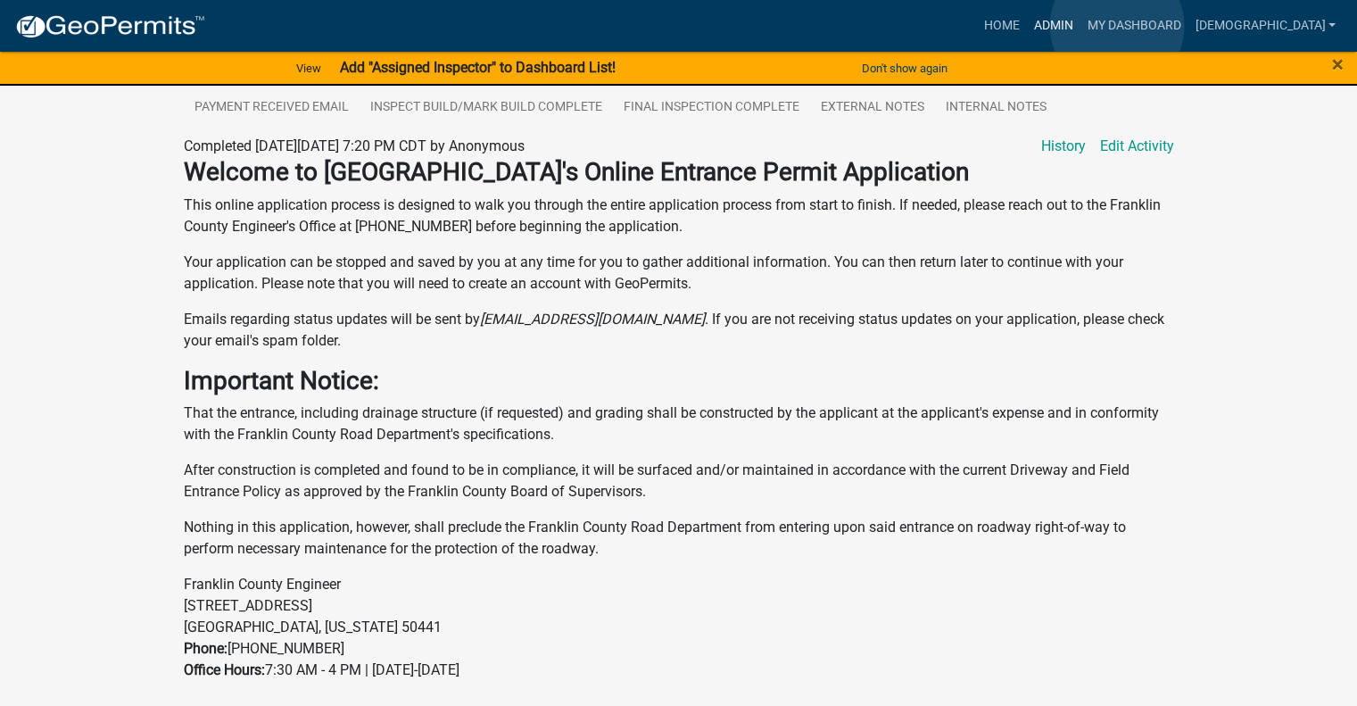
click at [1080, 26] on link "Admin" at bounding box center [1053, 26] width 54 height 34
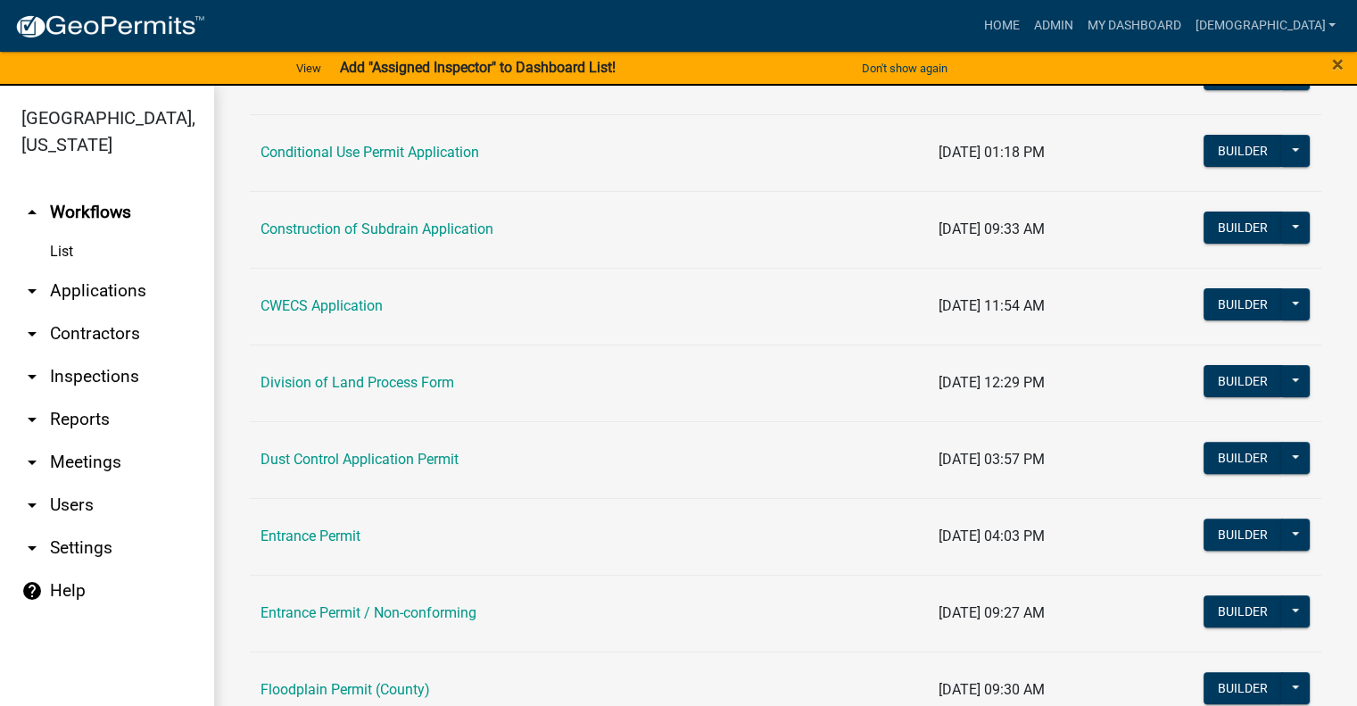
scroll to position [625, 0]
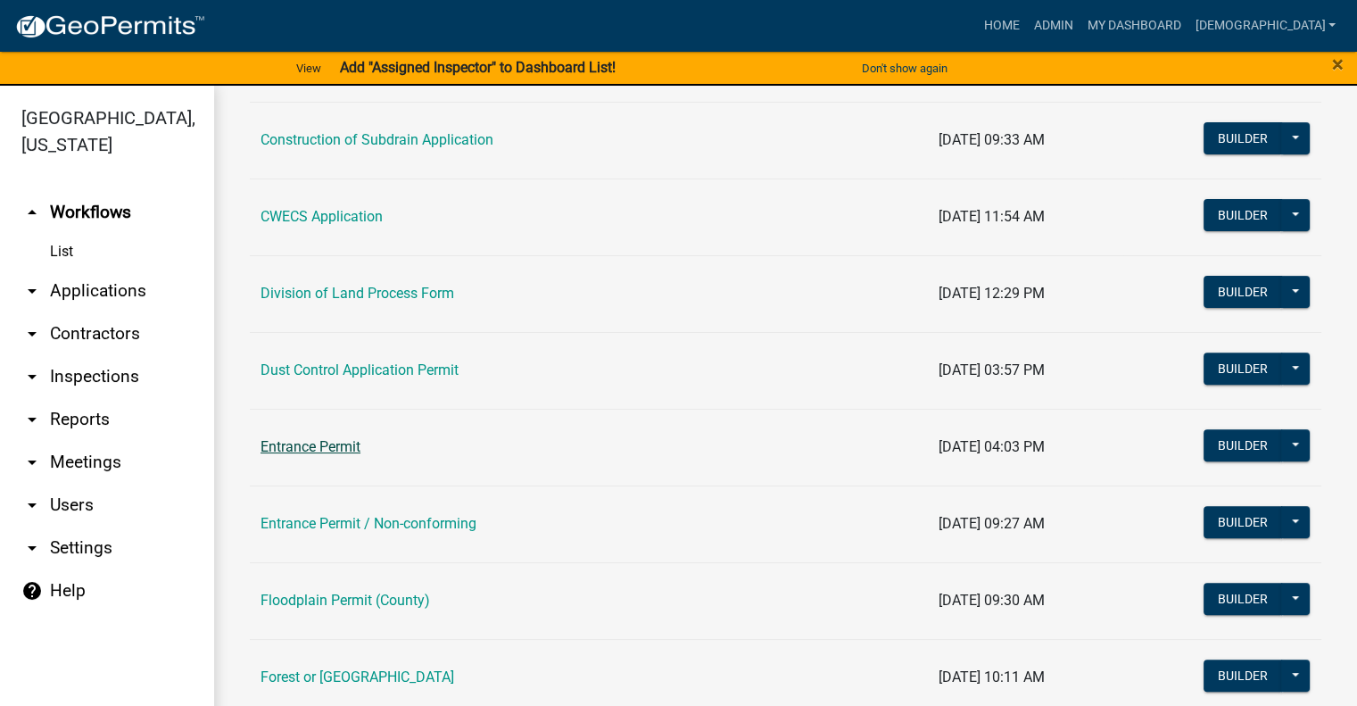
click at [328, 440] on link "Entrance Permit" at bounding box center [311, 446] width 100 height 17
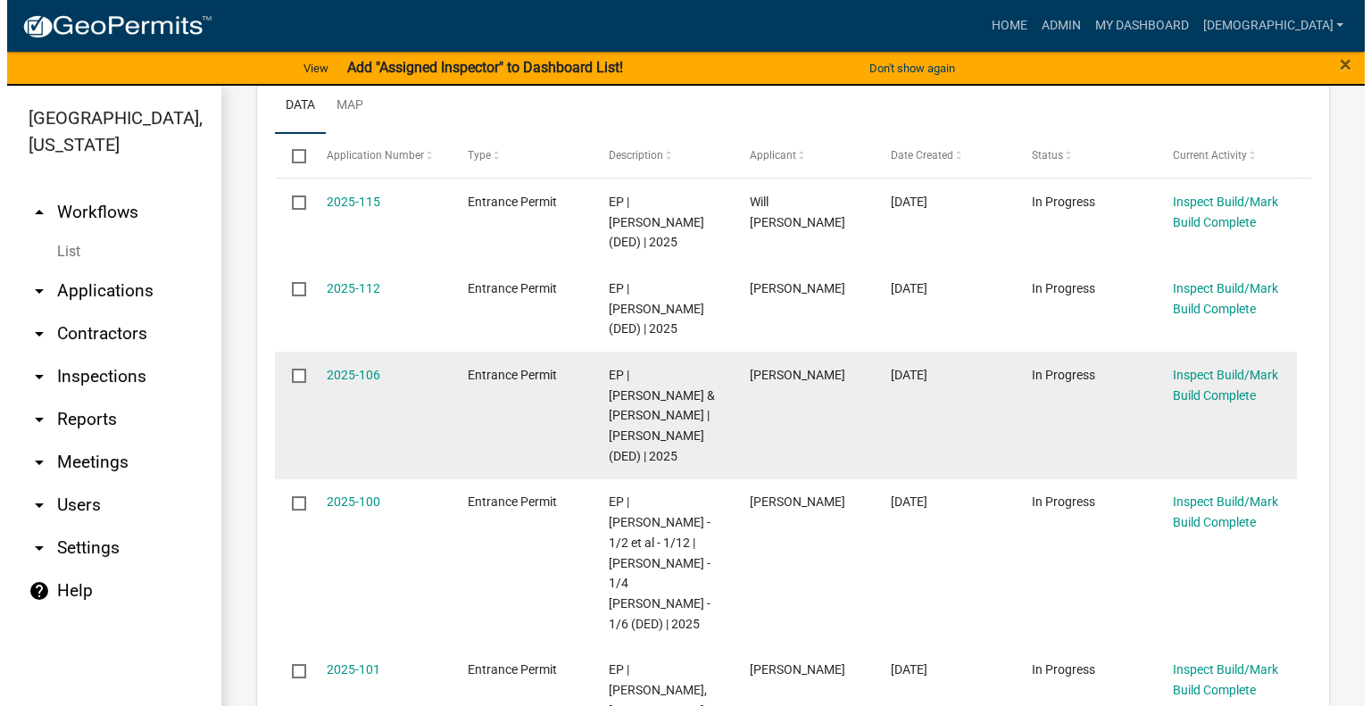
scroll to position [446, 0]
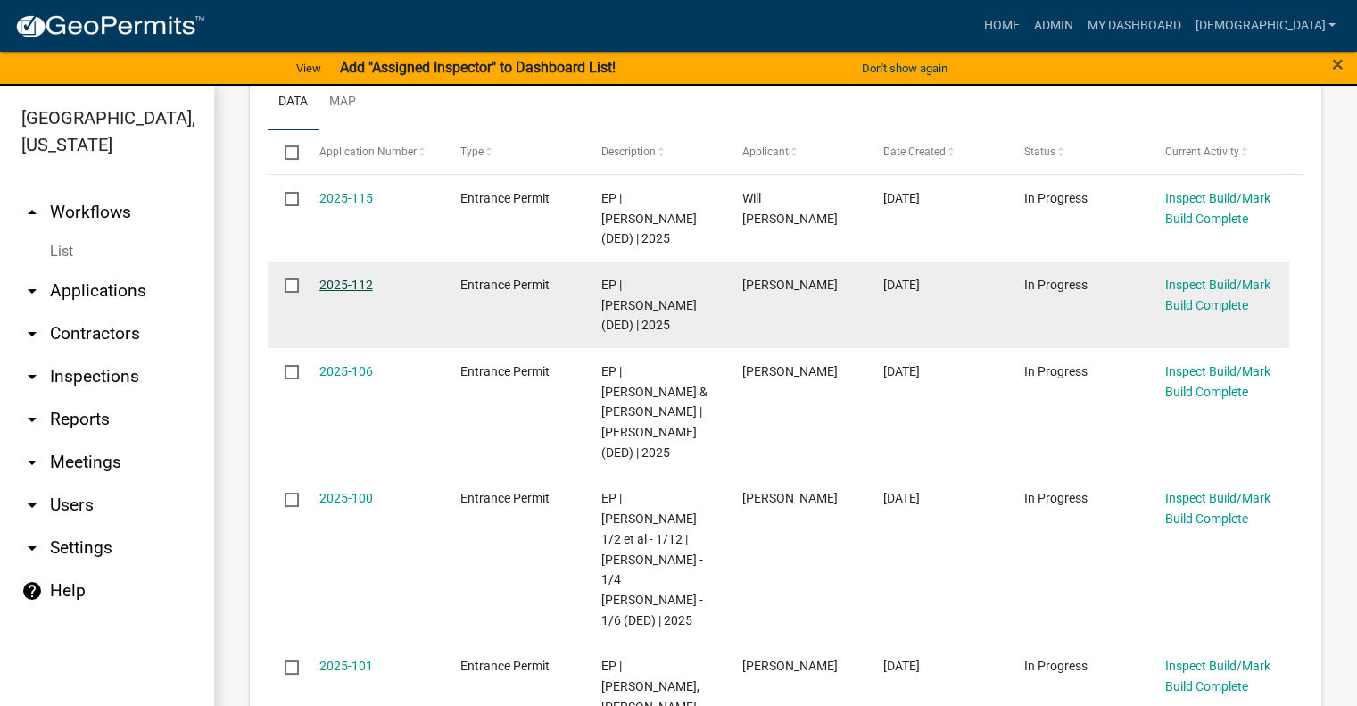
click at [361, 278] on link "2025-112" at bounding box center [347, 285] width 54 height 14
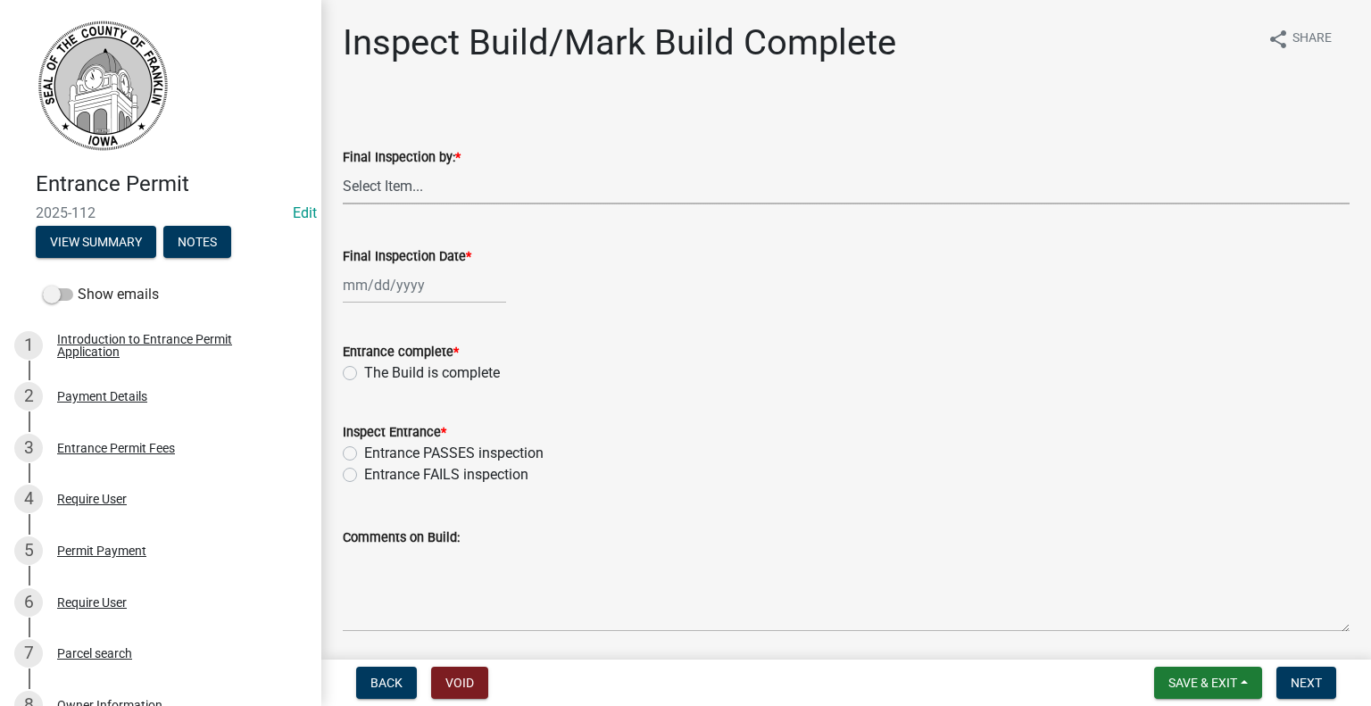
click at [512, 191] on select "Select Item... [PERSON_NAME] [PERSON_NAME] [PERSON_NAME]" at bounding box center [846, 186] width 1007 height 37
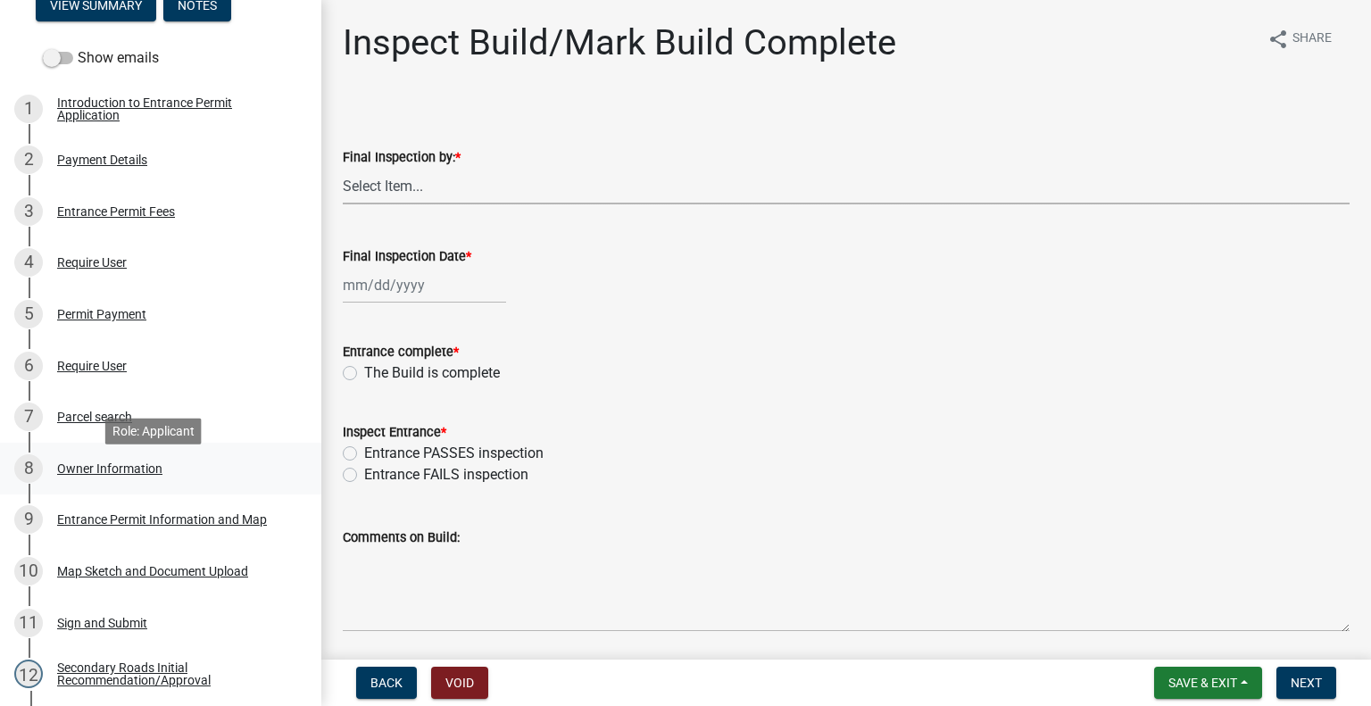
scroll to position [268, 0]
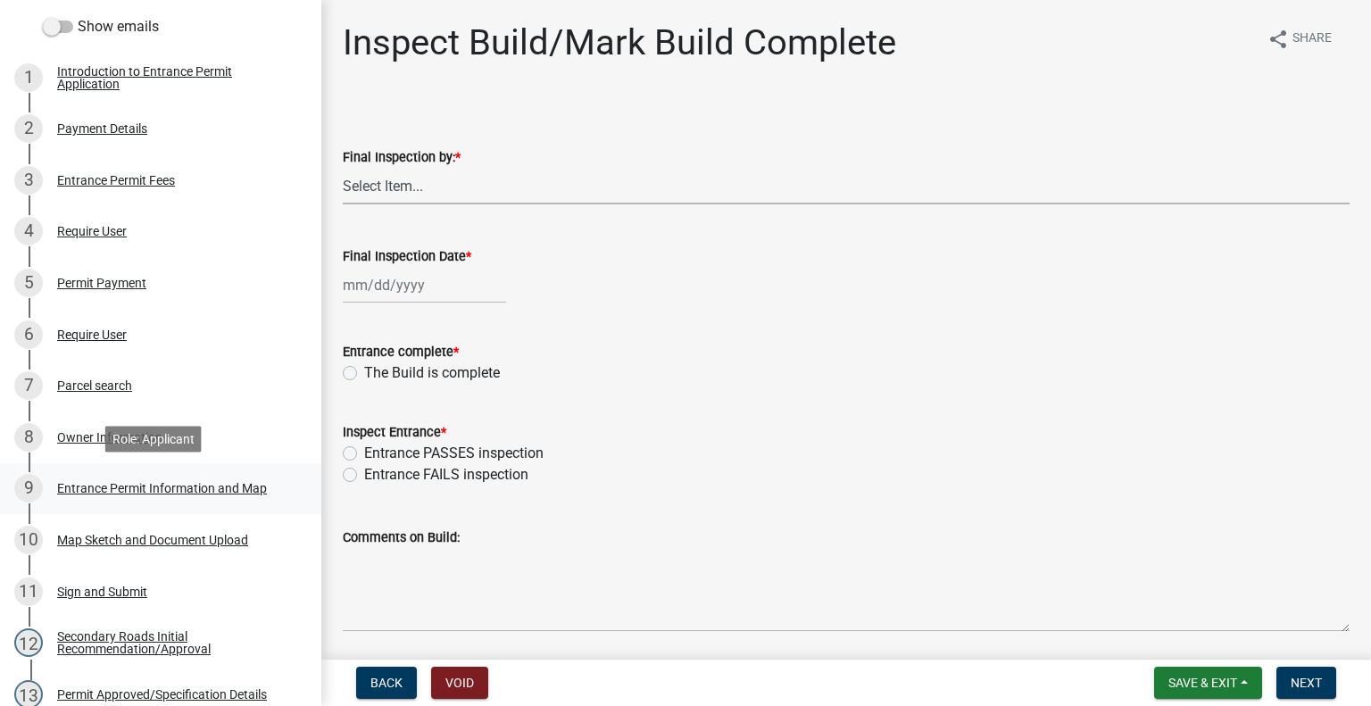
click at [189, 497] on div "9 Entrance Permit Information and Map" at bounding box center [153, 488] width 278 height 29
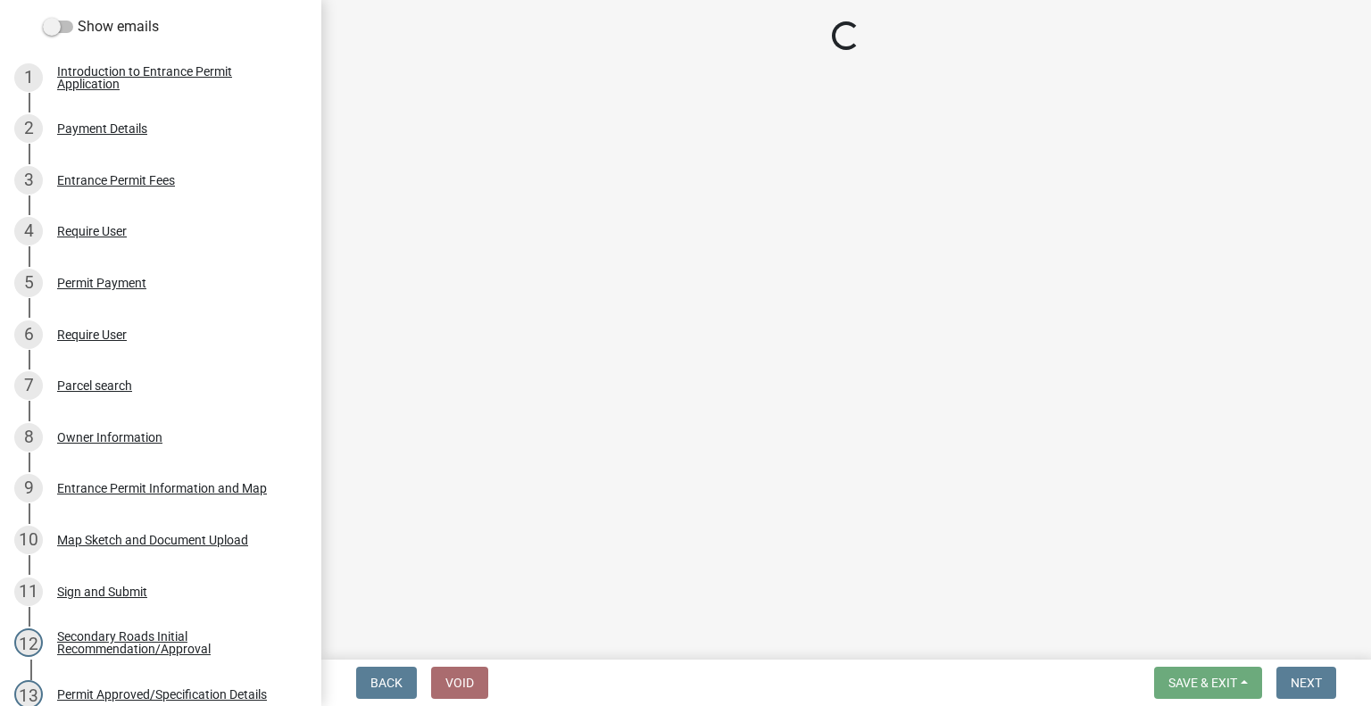
select select "14639619-a64c-4822-93b8-f51a5d598d50"
select select "dd04b0fa-5415-4d83-9648-48dfc3165942"
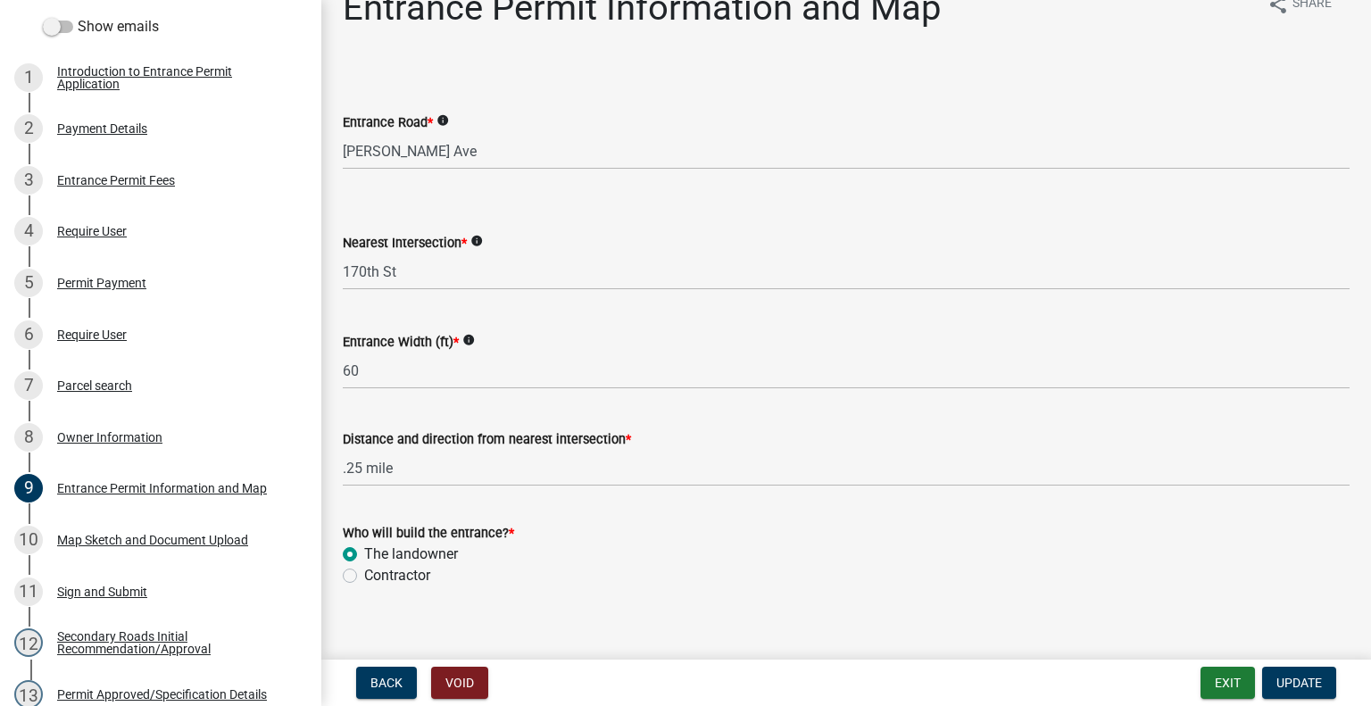
scroll to position [0, 0]
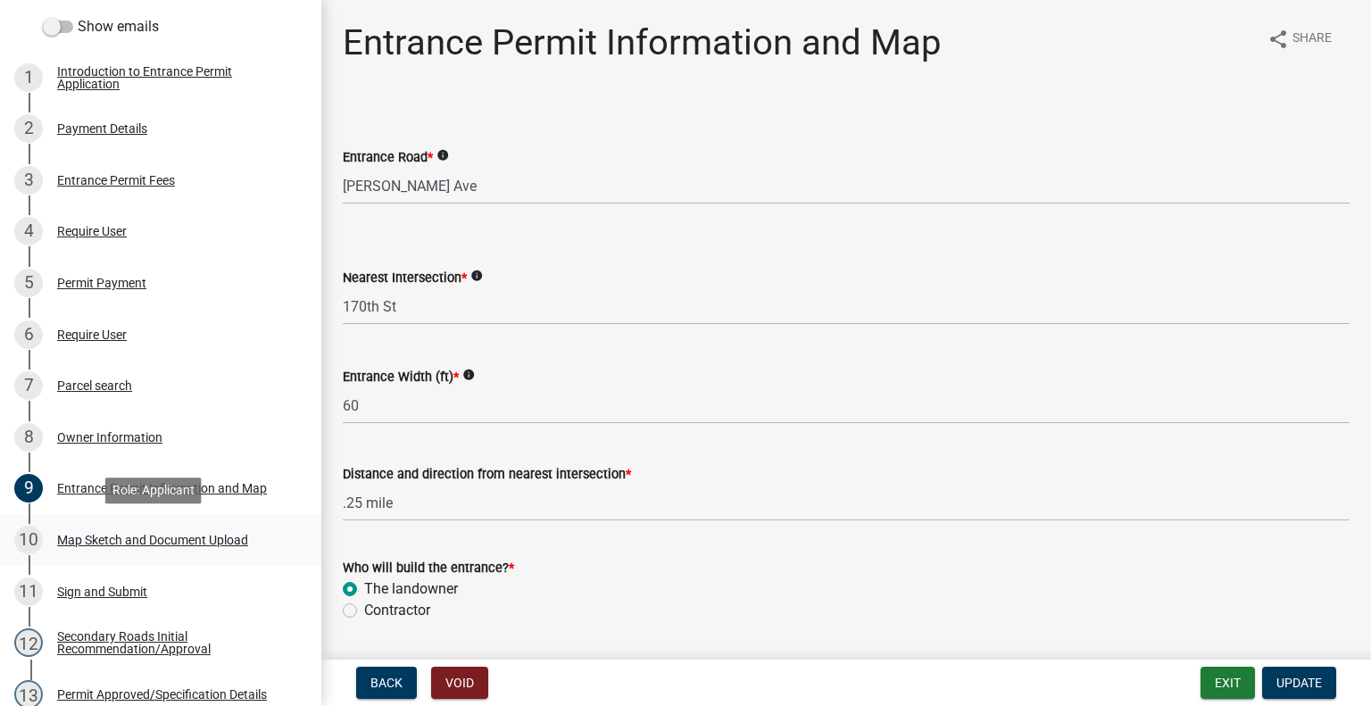
click at [144, 535] on div "Map Sketch and Document Upload" at bounding box center [152, 540] width 191 height 12
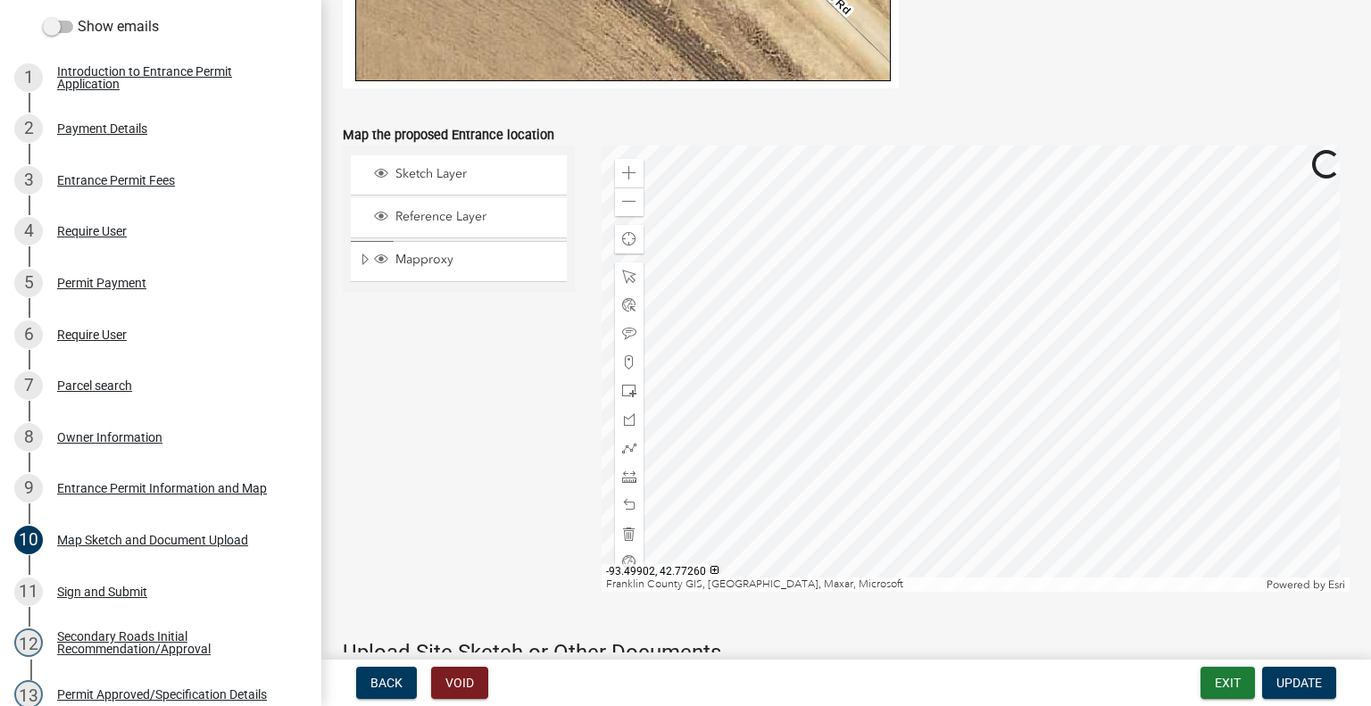
scroll to position [1071, 0]
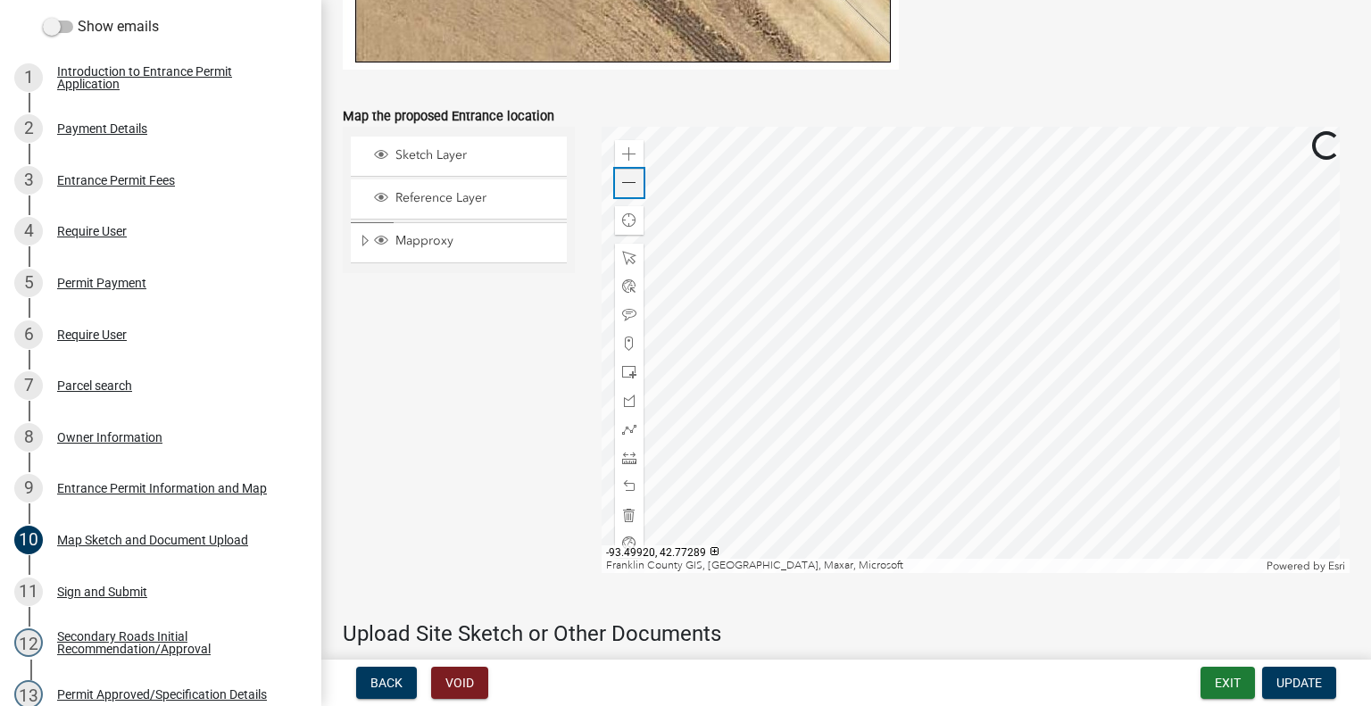
click at [622, 186] on span at bounding box center [629, 183] width 14 height 14
click at [622, 187] on span at bounding box center [629, 183] width 14 height 14
click at [622, 188] on span at bounding box center [629, 183] width 14 height 14
click at [622, 202] on div at bounding box center [976, 350] width 749 height 446
click at [625, 191] on div "Zoom out" at bounding box center [629, 183] width 29 height 29
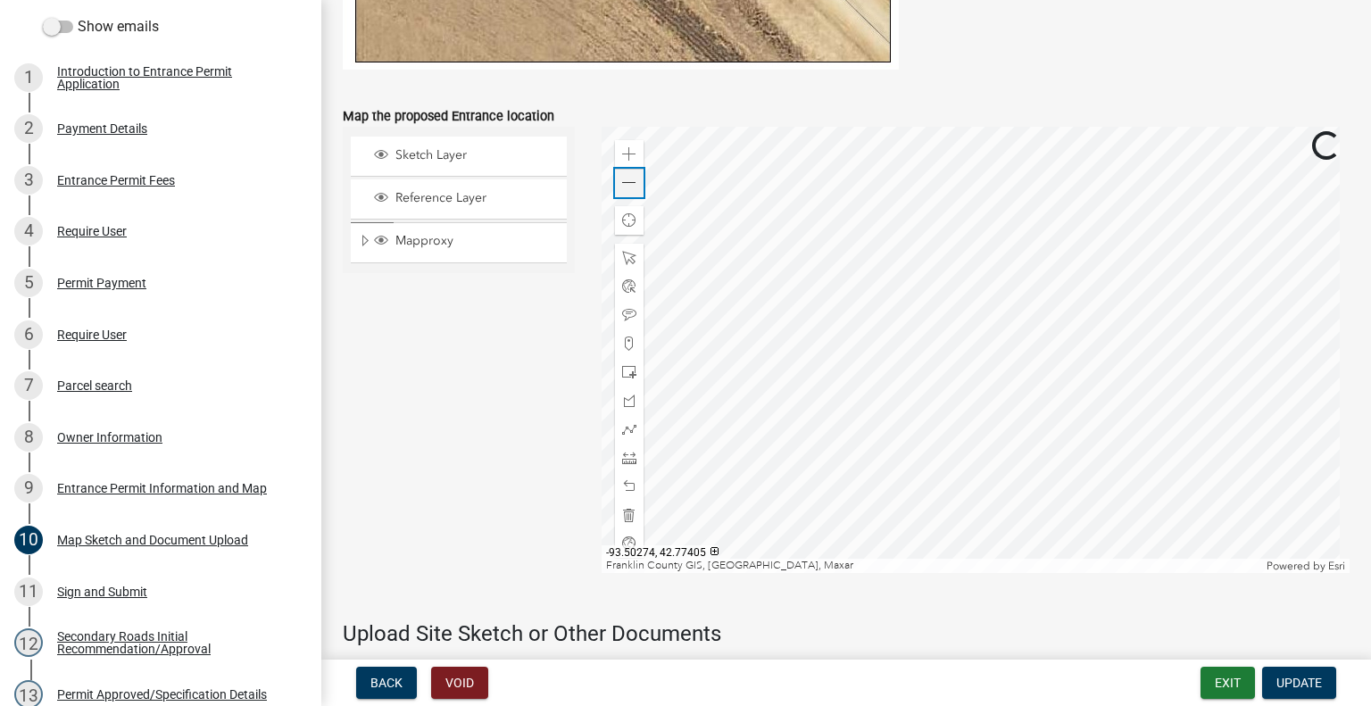
click at [626, 189] on span at bounding box center [629, 183] width 14 height 14
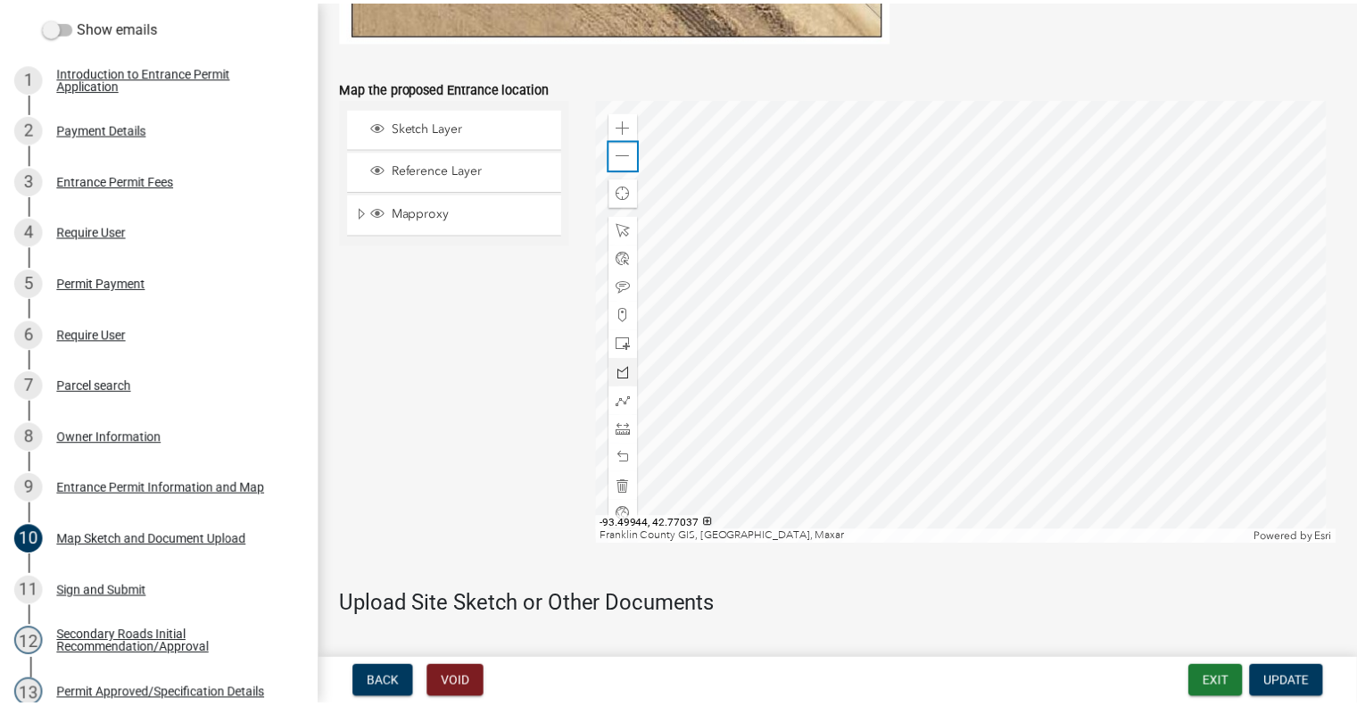
scroll to position [1102, 0]
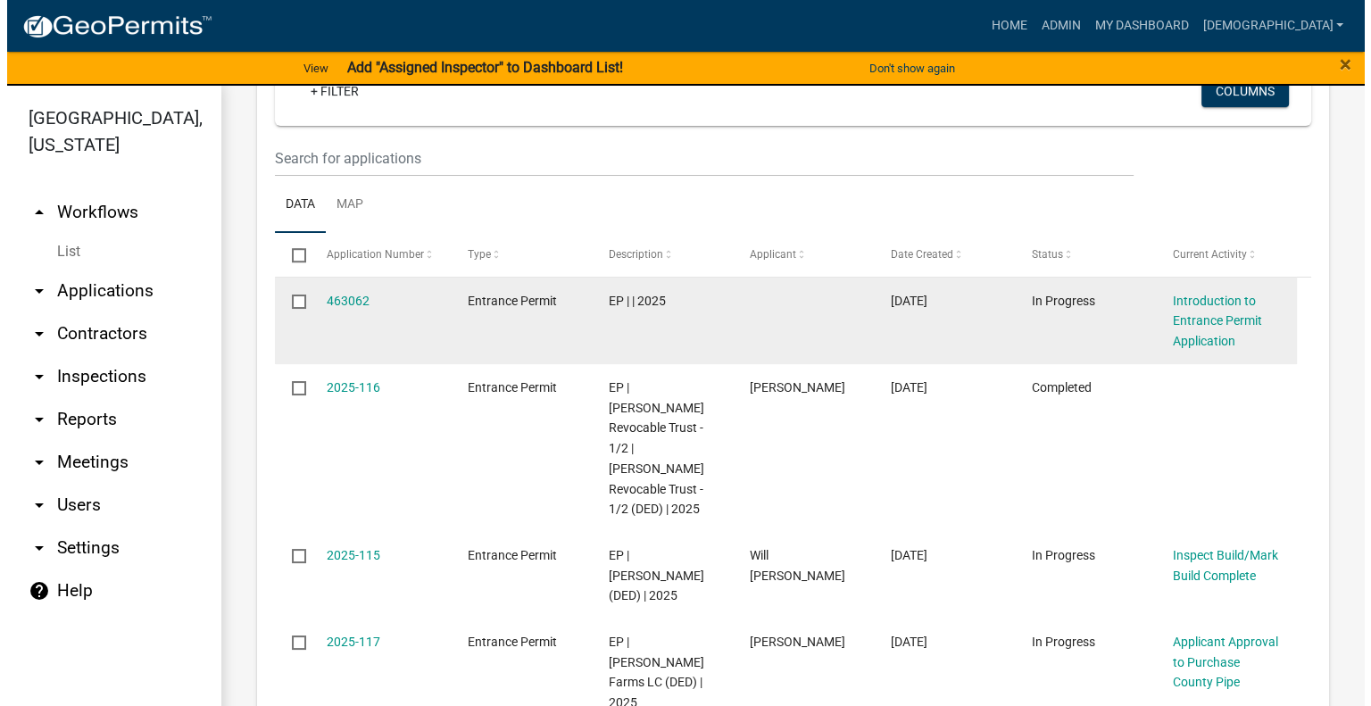
scroll to position [1428, 0]
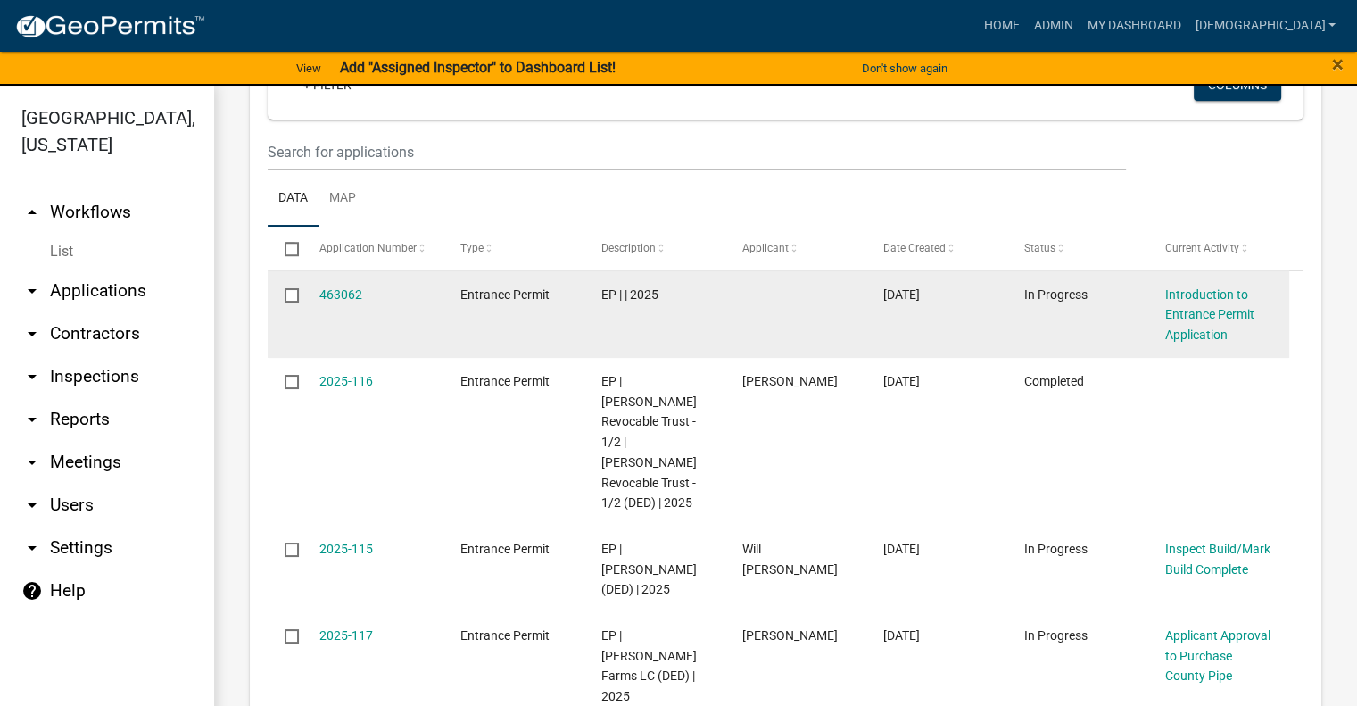
click at [365, 285] on div "463062" at bounding box center [373, 295] width 107 height 21
click at [344, 287] on link "463062" at bounding box center [341, 294] width 43 height 14
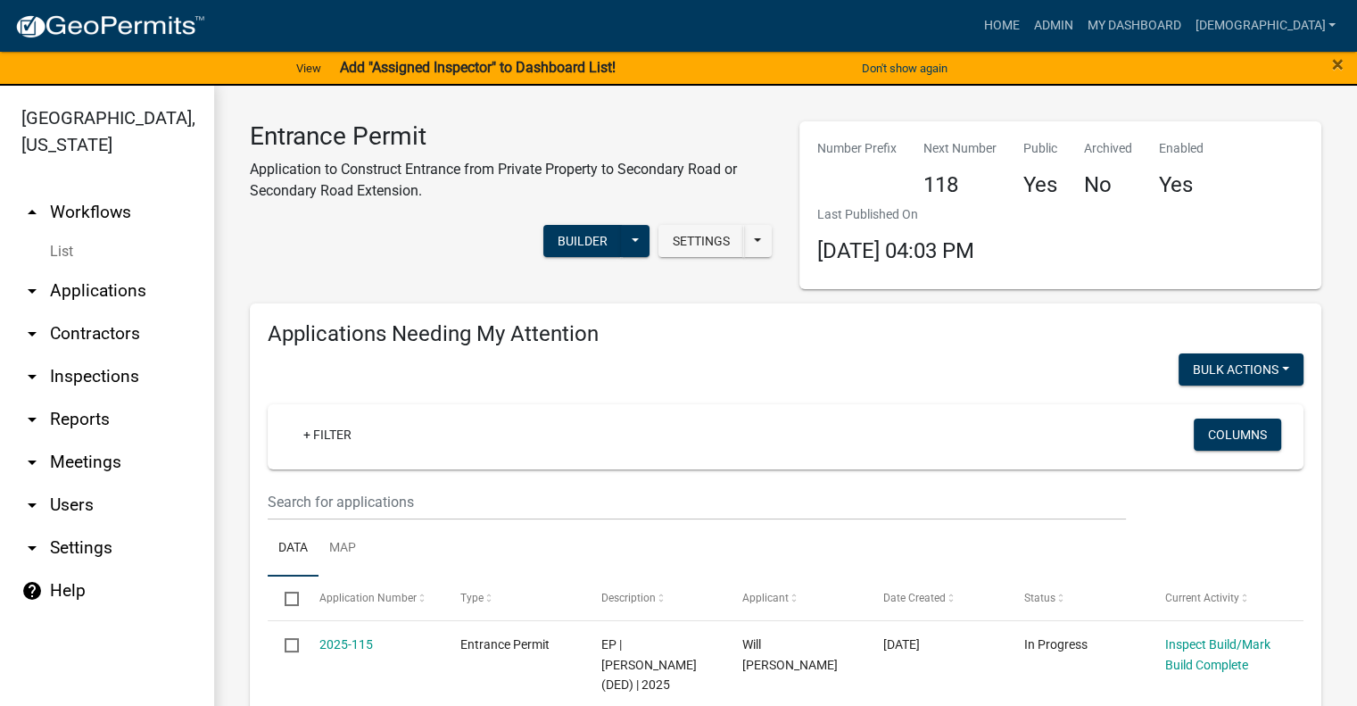
click at [90, 191] on link "arrow_drop_up Workflows" at bounding box center [107, 212] width 214 height 43
